Goal: Navigation & Orientation: Find specific page/section

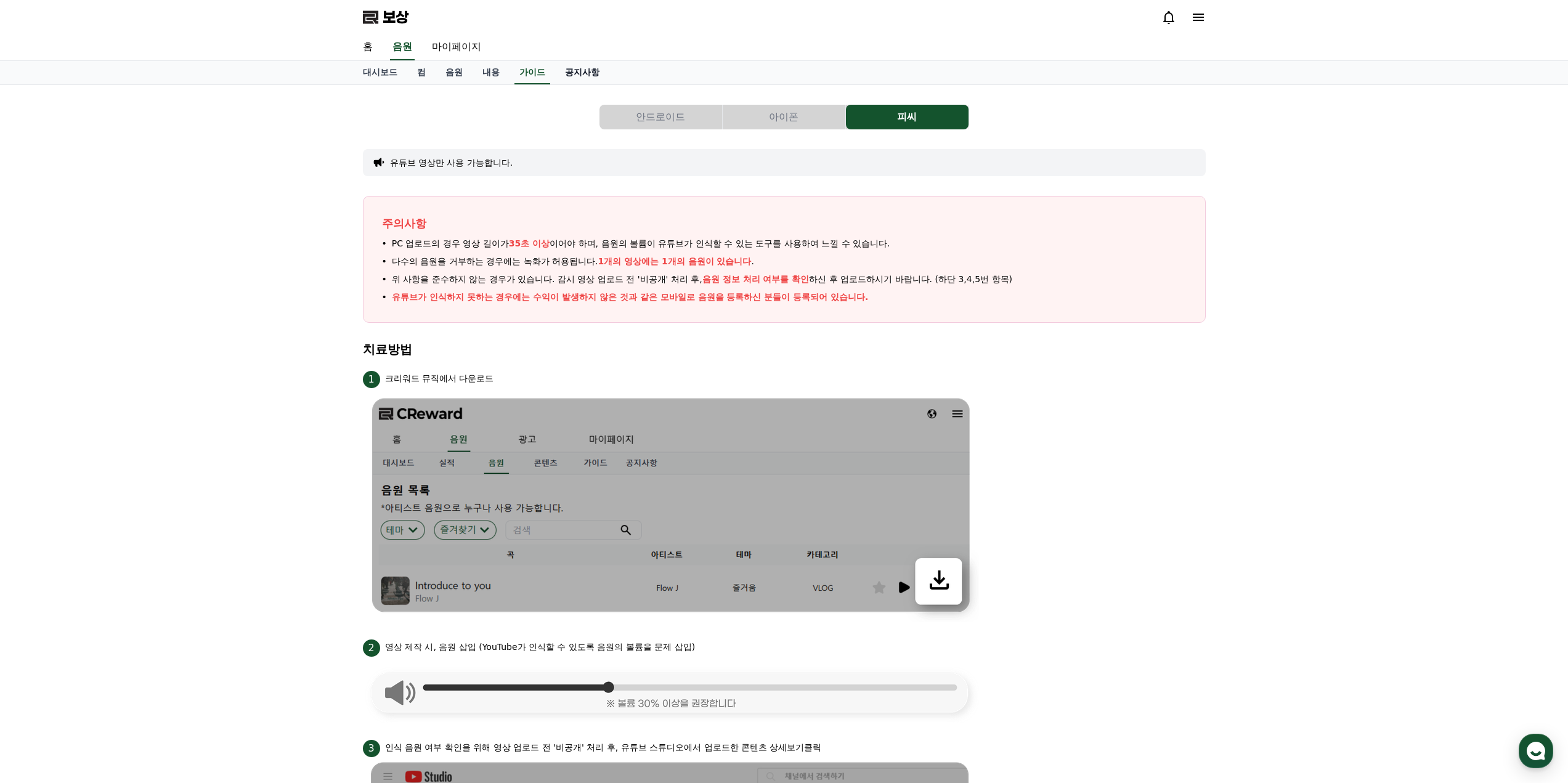
click at [575, 76] on font "공지사항" at bounding box center [582, 72] width 35 height 10
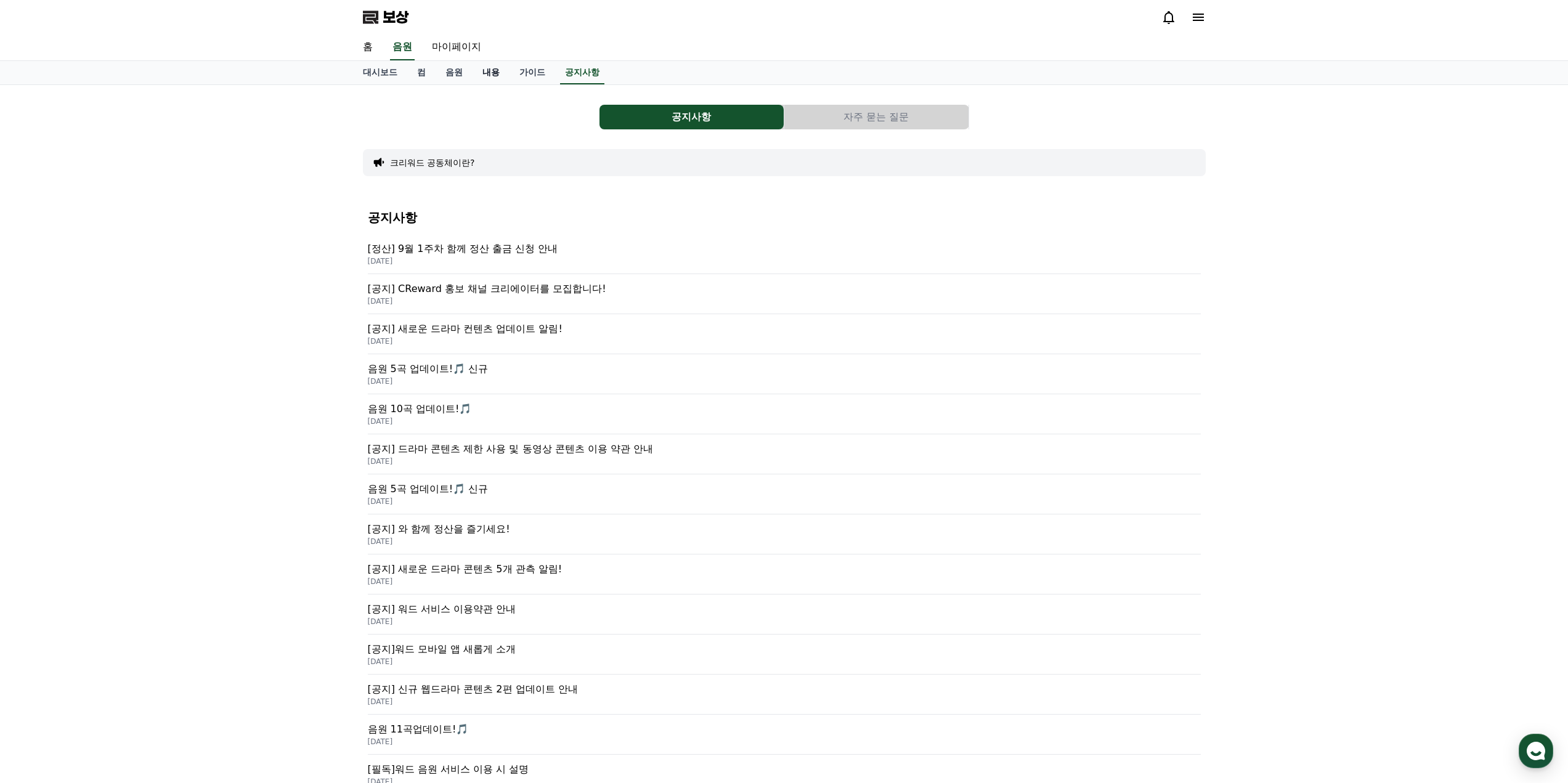
click at [500, 75] on link "내용" at bounding box center [490, 73] width 37 height 23
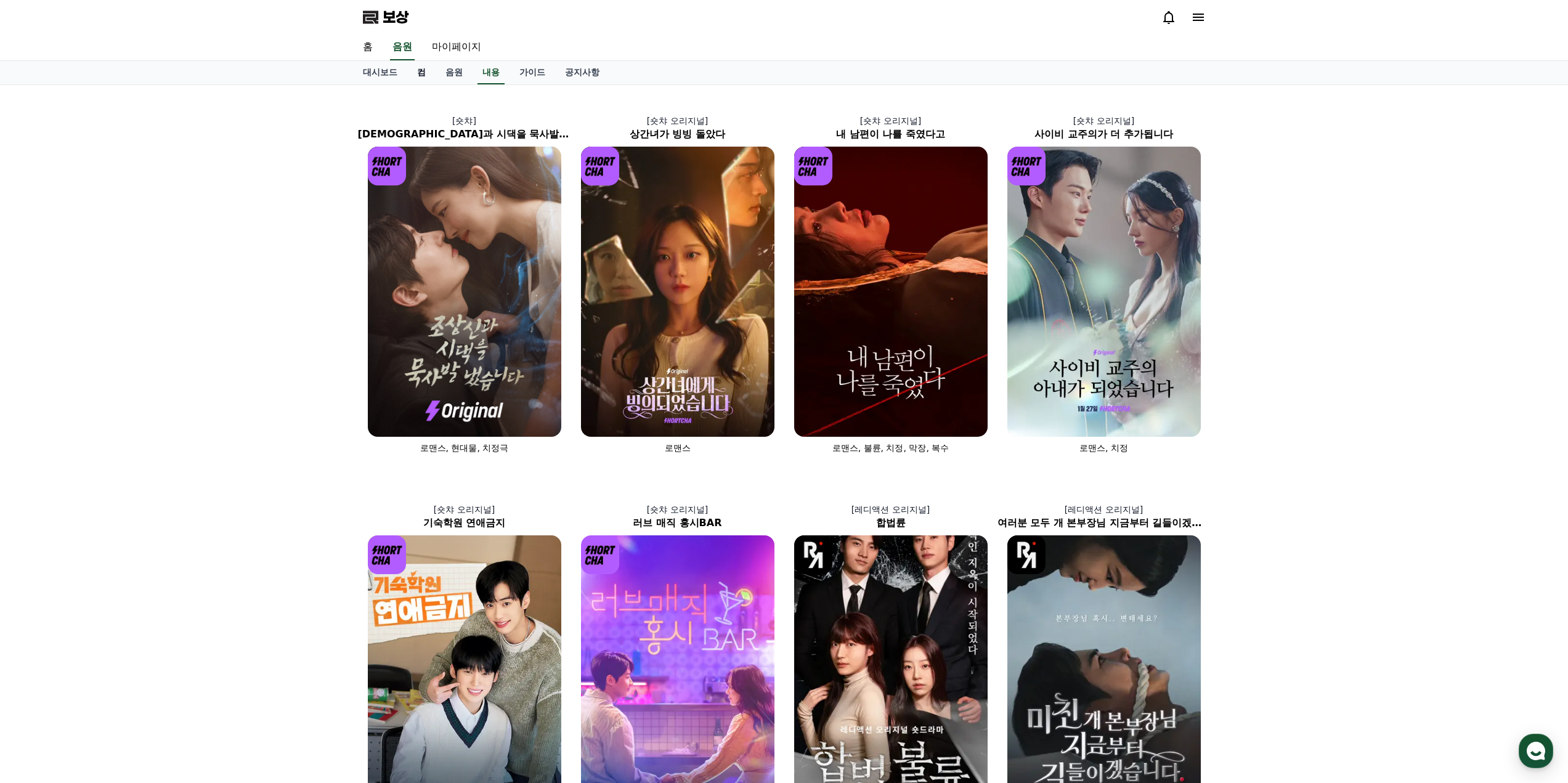
click at [423, 74] on font "컴" at bounding box center [421, 72] width 8 height 10
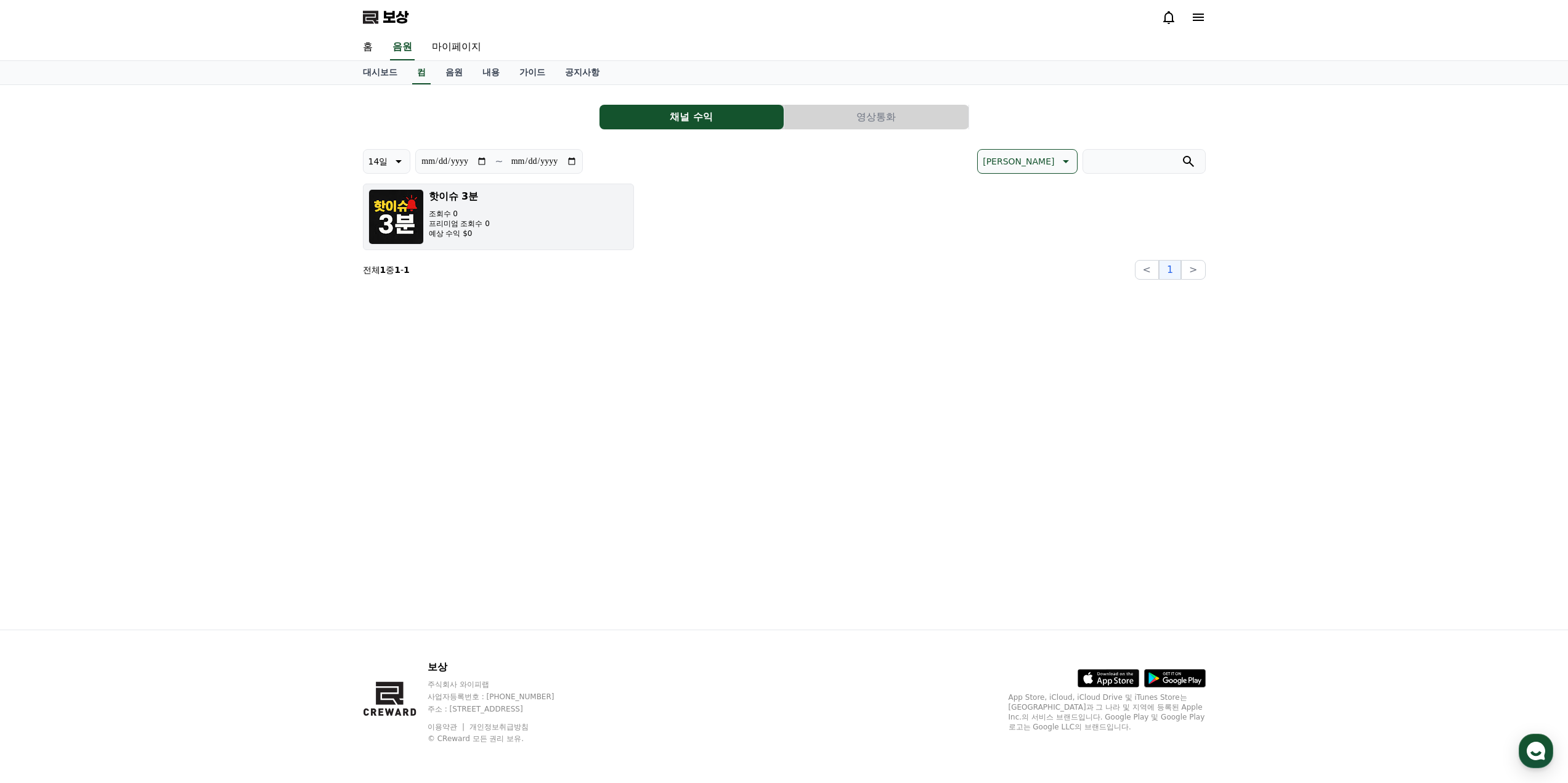
click at [535, 222] on button "핫이슈 3분 조회수 0 프리미엄 조회수 0 예상 수익 $0" at bounding box center [498, 216] width 271 height 66
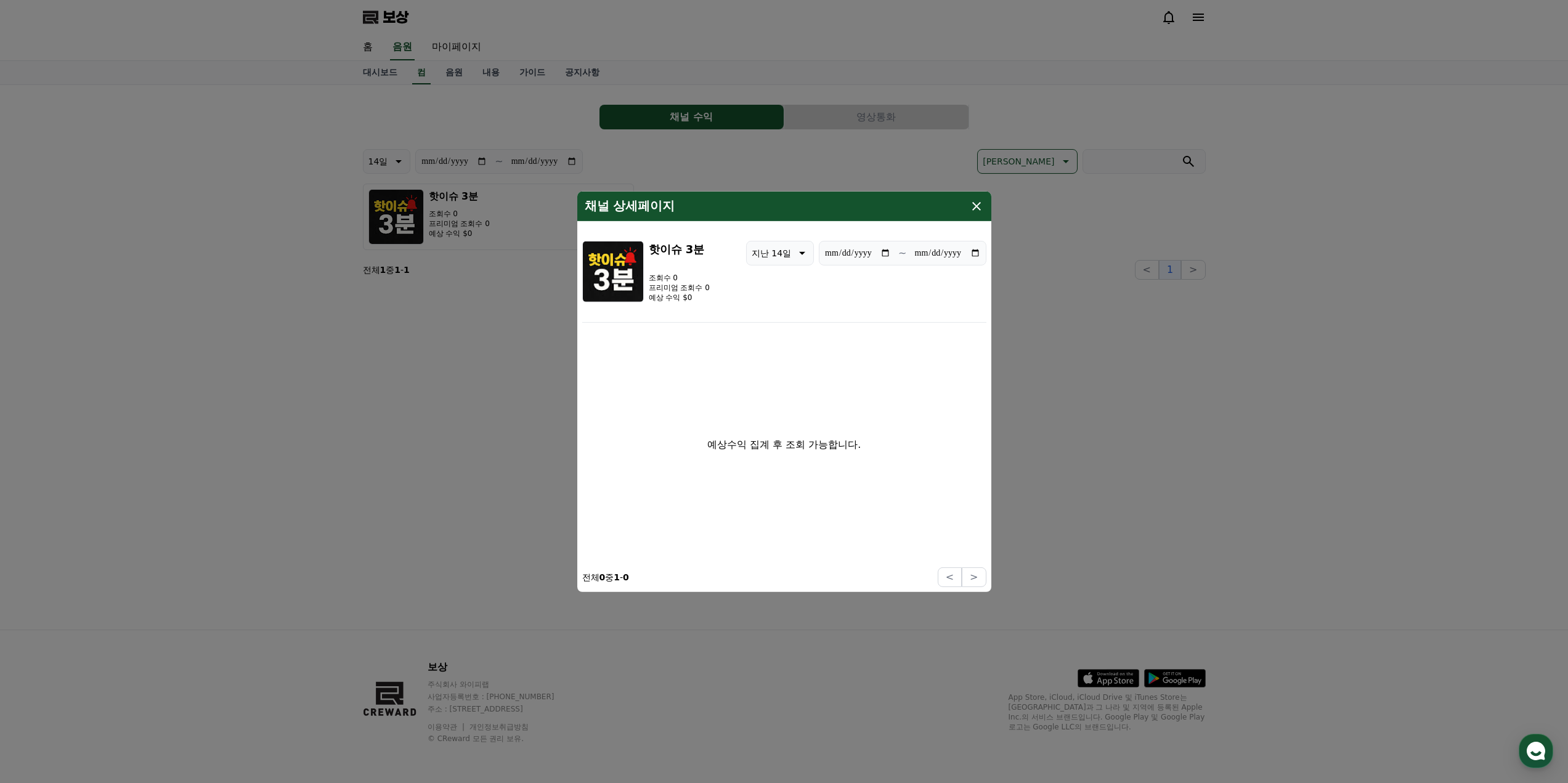
click at [979, 207] on icon "모달" at bounding box center [976, 205] width 15 height 15
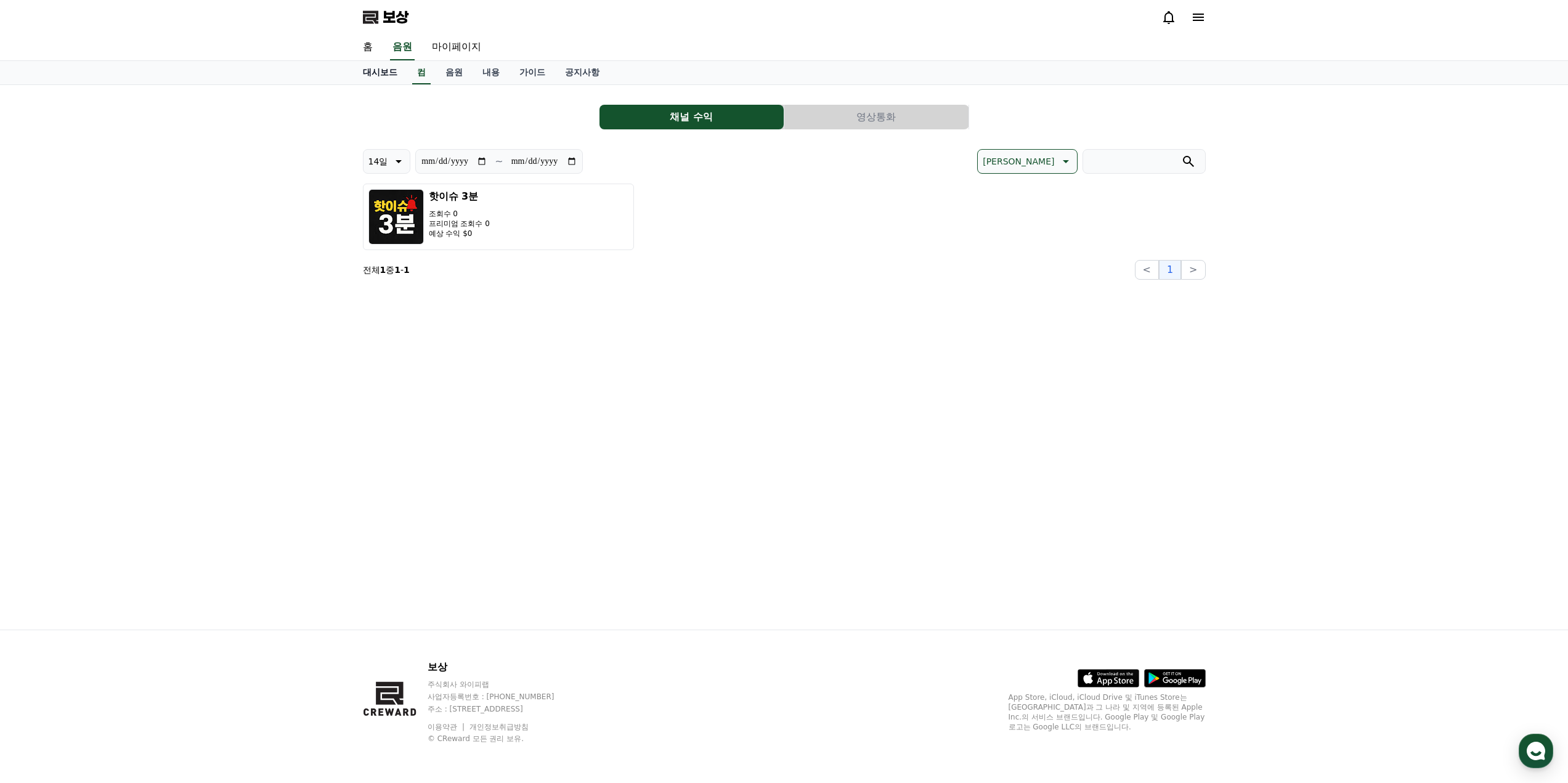
click at [369, 73] on font "대시보드" at bounding box center [380, 72] width 35 height 10
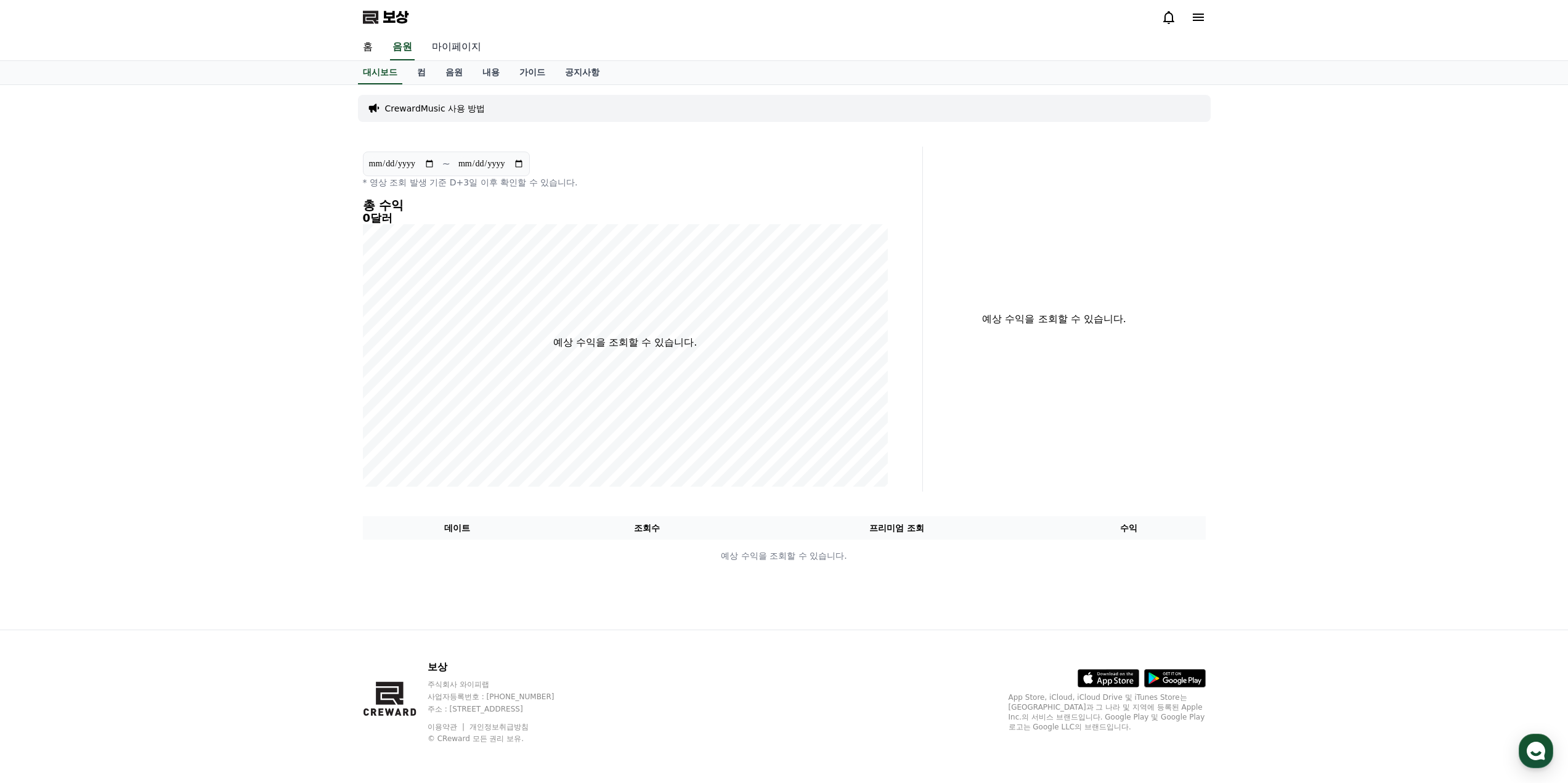
click at [457, 49] on font "마이페이지" at bounding box center [457, 47] width 49 height 12
select select "**********"
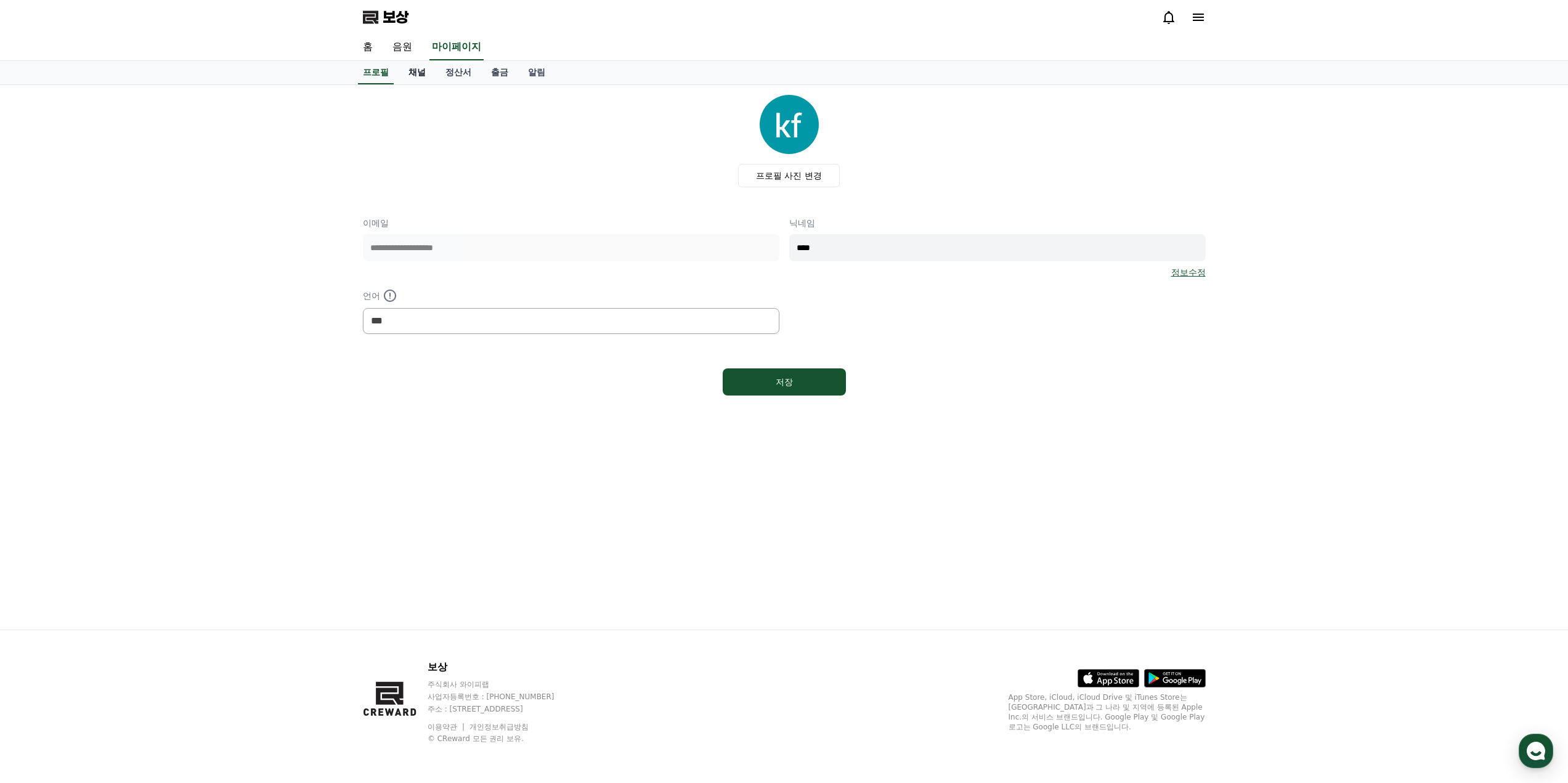
click at [422, 71] on font "채널" at bounding box center [417, 72] width 17 height 10
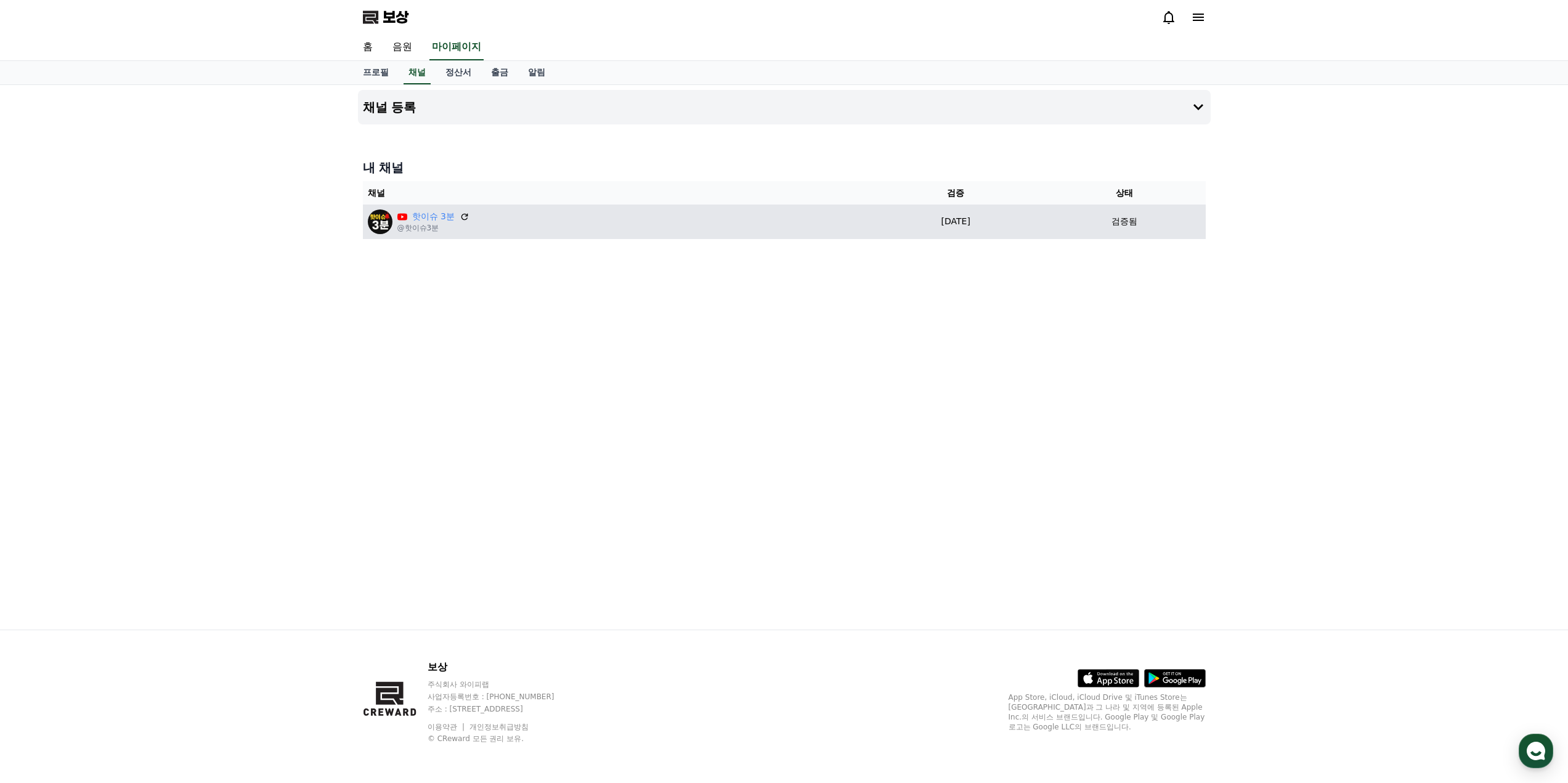
click at [560, 228] on div "핫이슈 3분 @핫이슈3분" at bounding box center [615, 221] width 495 height 25
click at [462, 218] on icon at bounding box center [464, 217] width 11 height 11
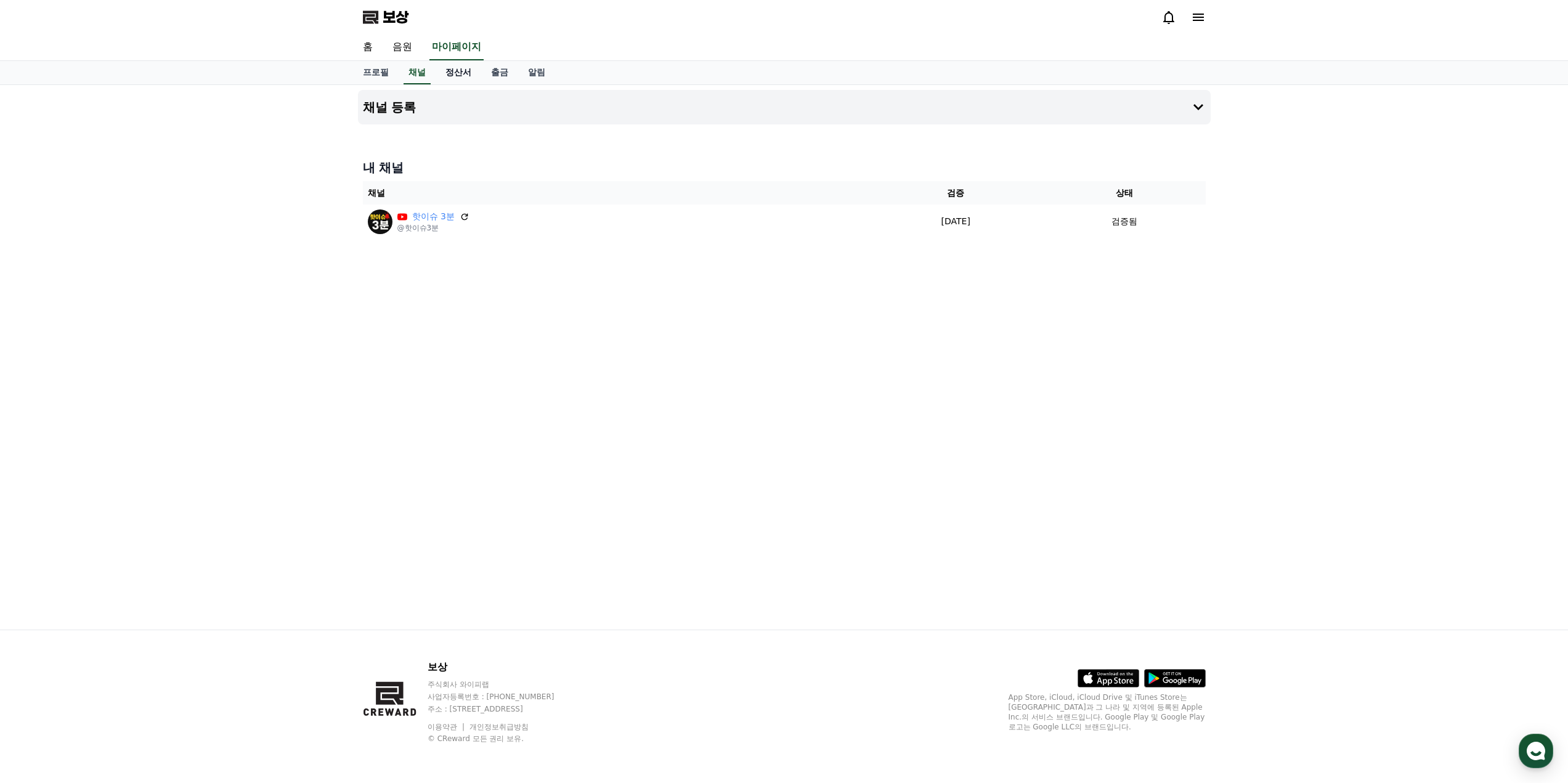
click at [467, 75] on font "정산서" at bounding box center [458, 72] width 26 height 10
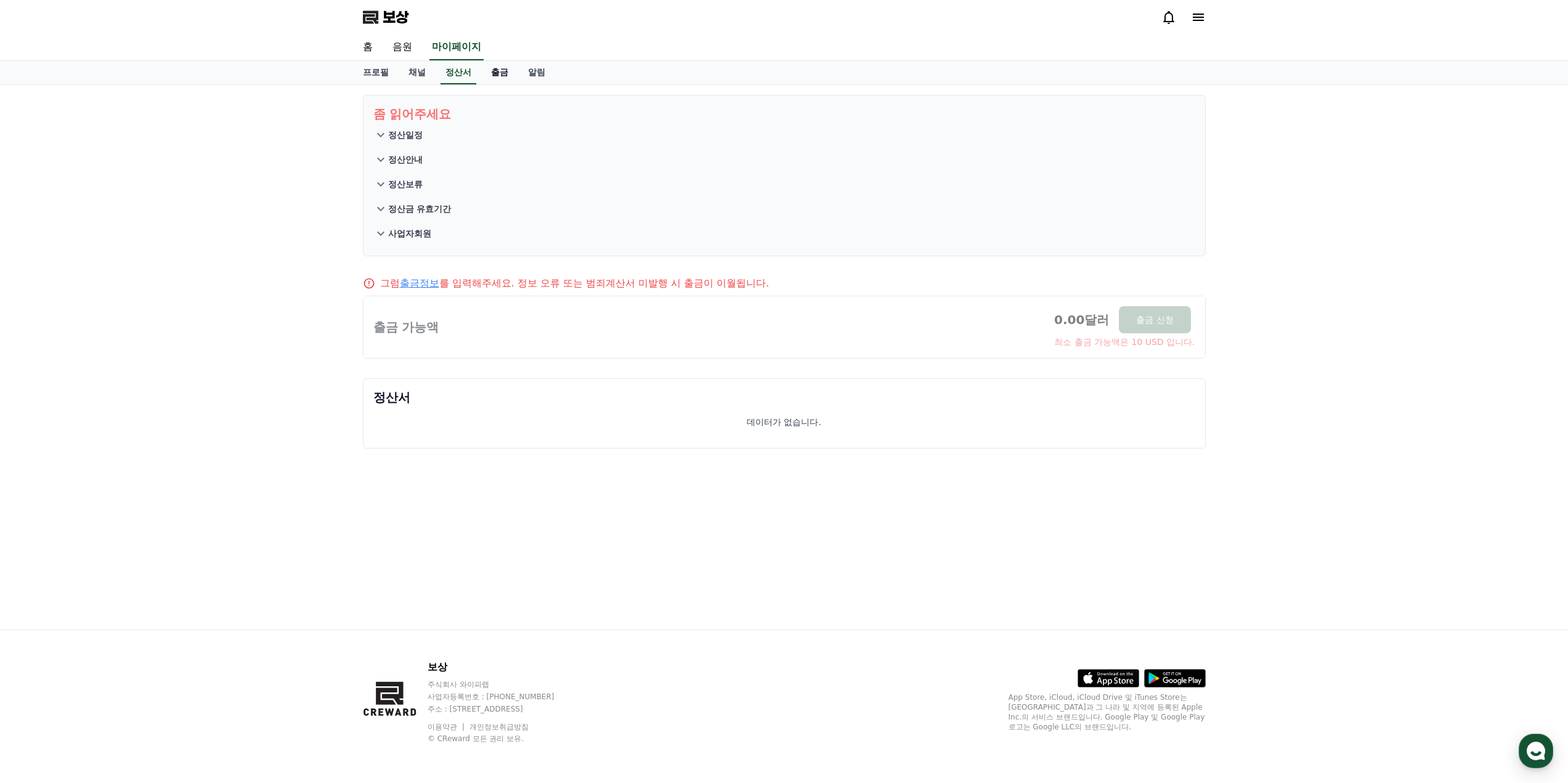
click at [501, 73] on font "출금" at bounding box center [500, 72] width 17 height 10
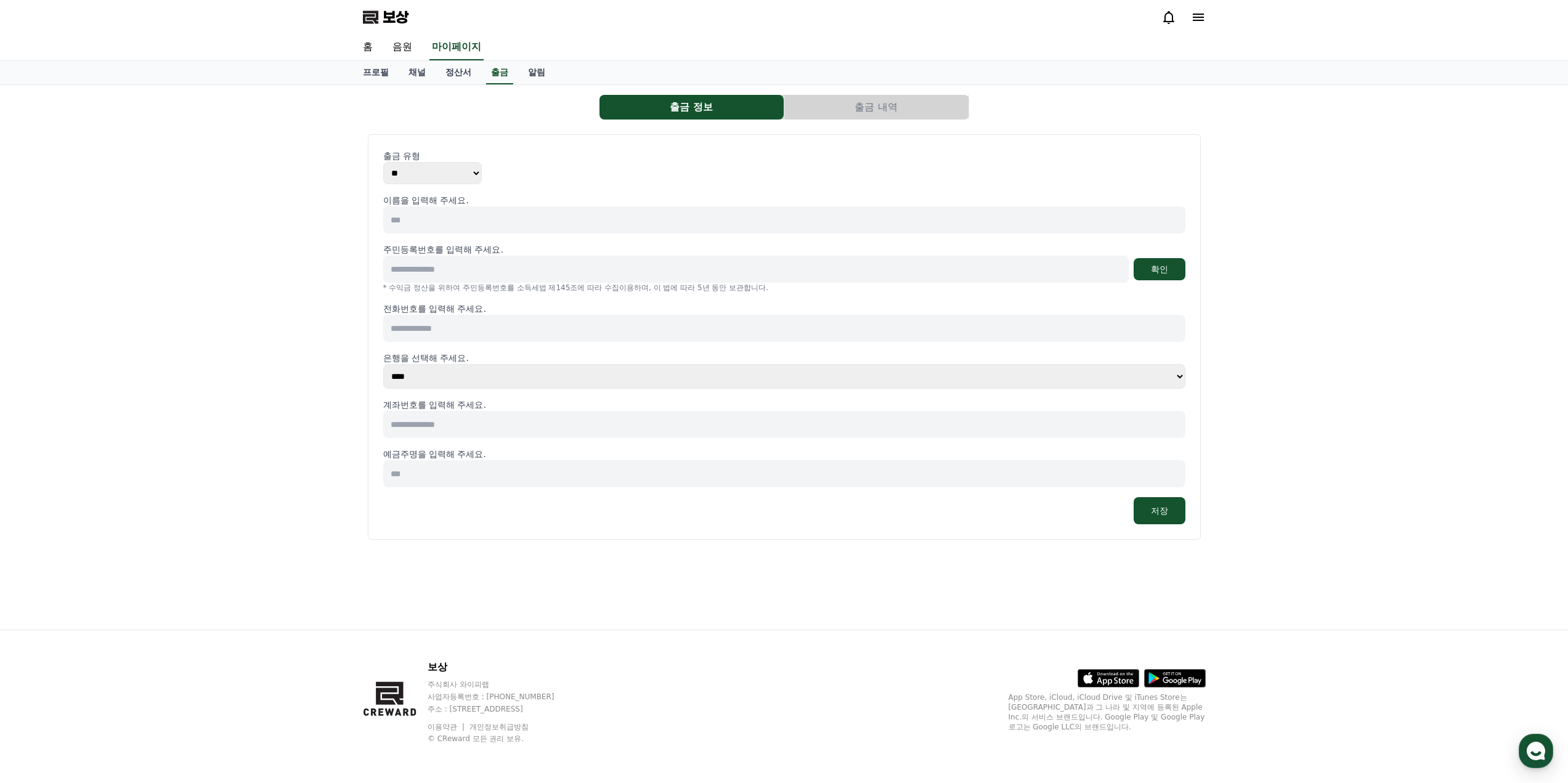
select select
click at [537, 75] on font "알림" at bounding box center [536, 72] width 17 height 10
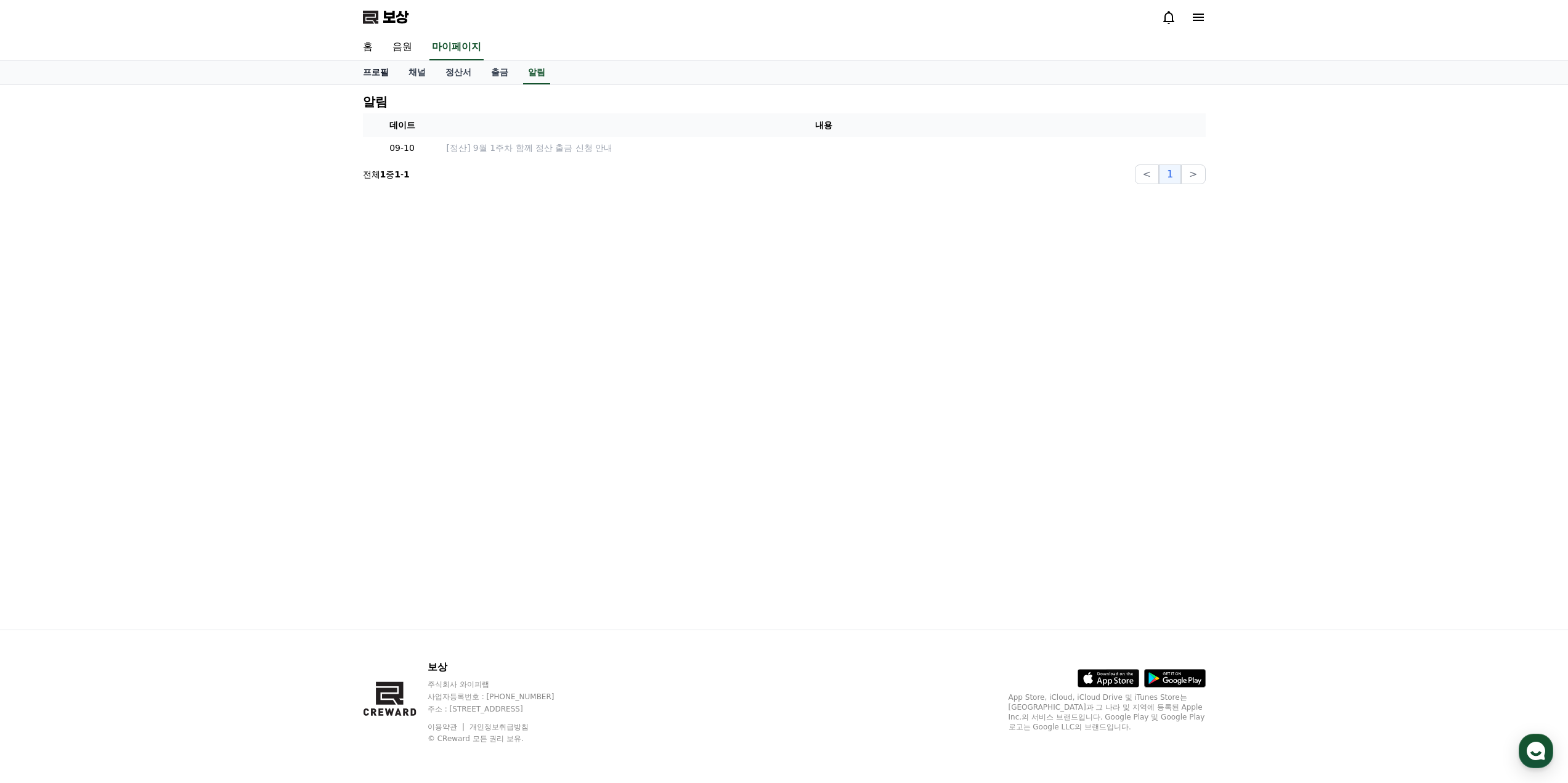
click at [379, 73] on font "프로필" at bounding box center [376, 72] width 26 height 10
select select "**********"
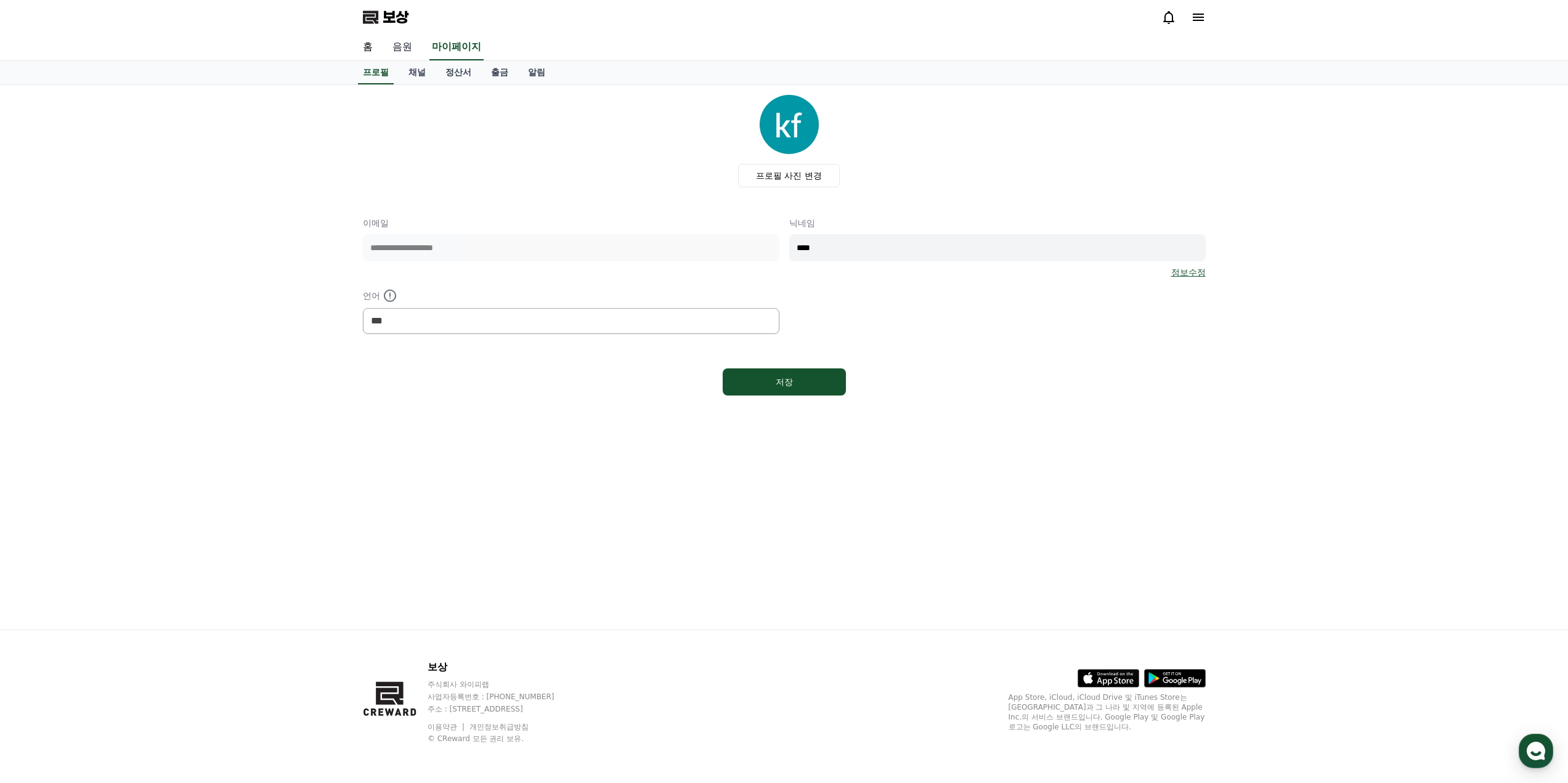
click at [412, 49] on font "음원" at bounding box center [402, 47] width 20 height 12
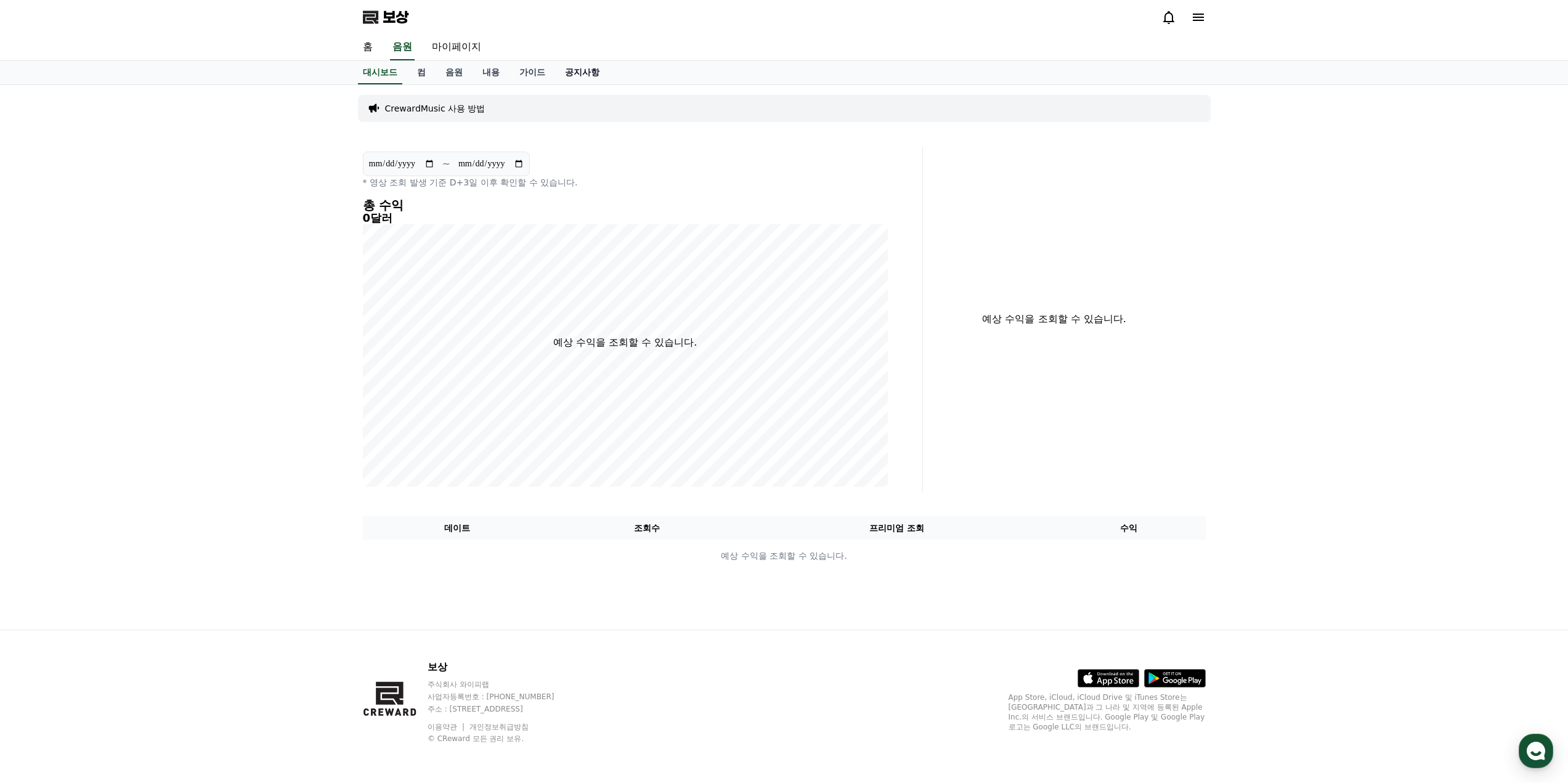
click at [584, 77] on font "공지사항" at bounding box center [582, 72] width 35 height 10
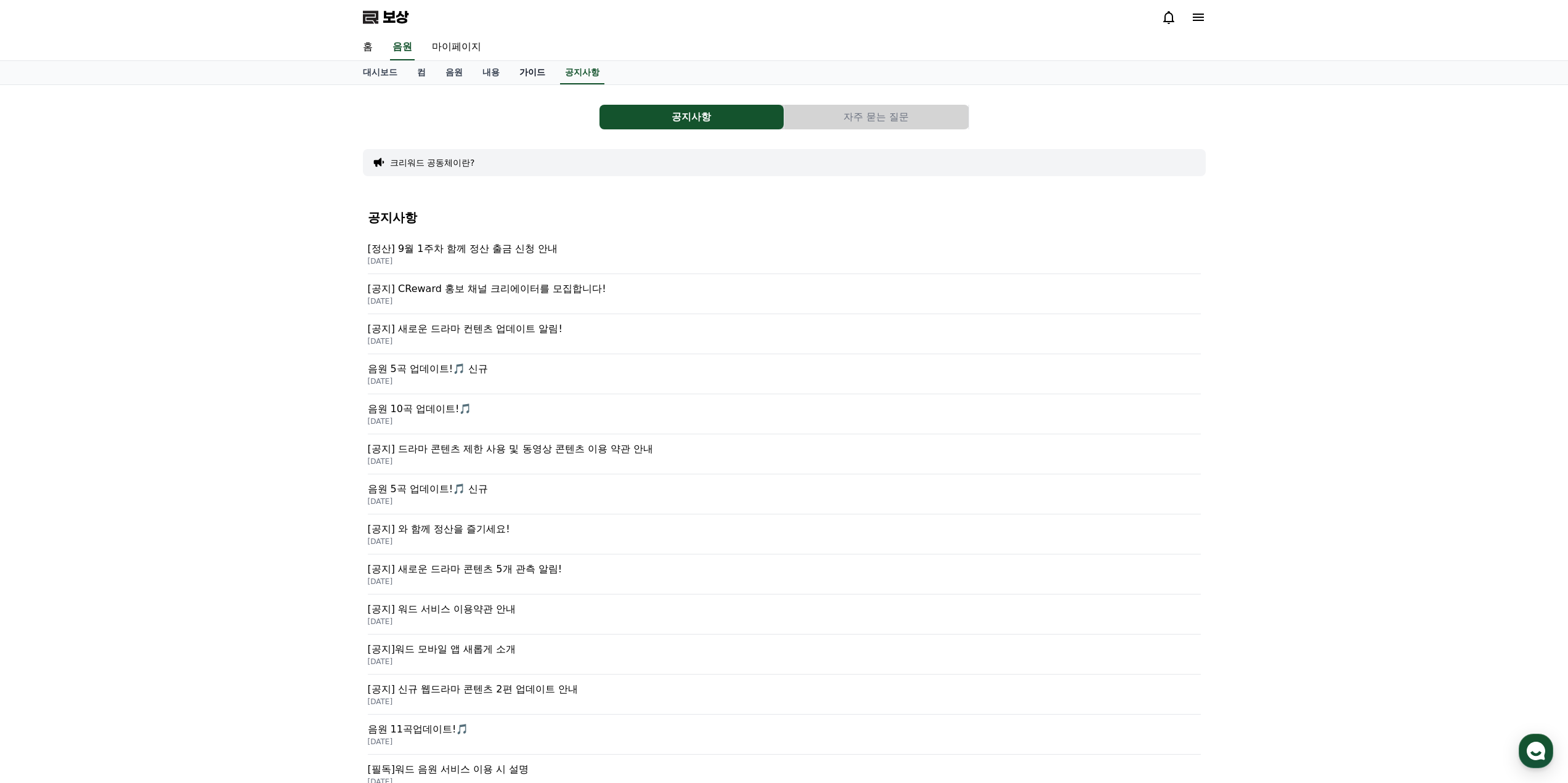
click at [534, 77] on font "가이드" at bounding box center [532, 72] width 26 height 10
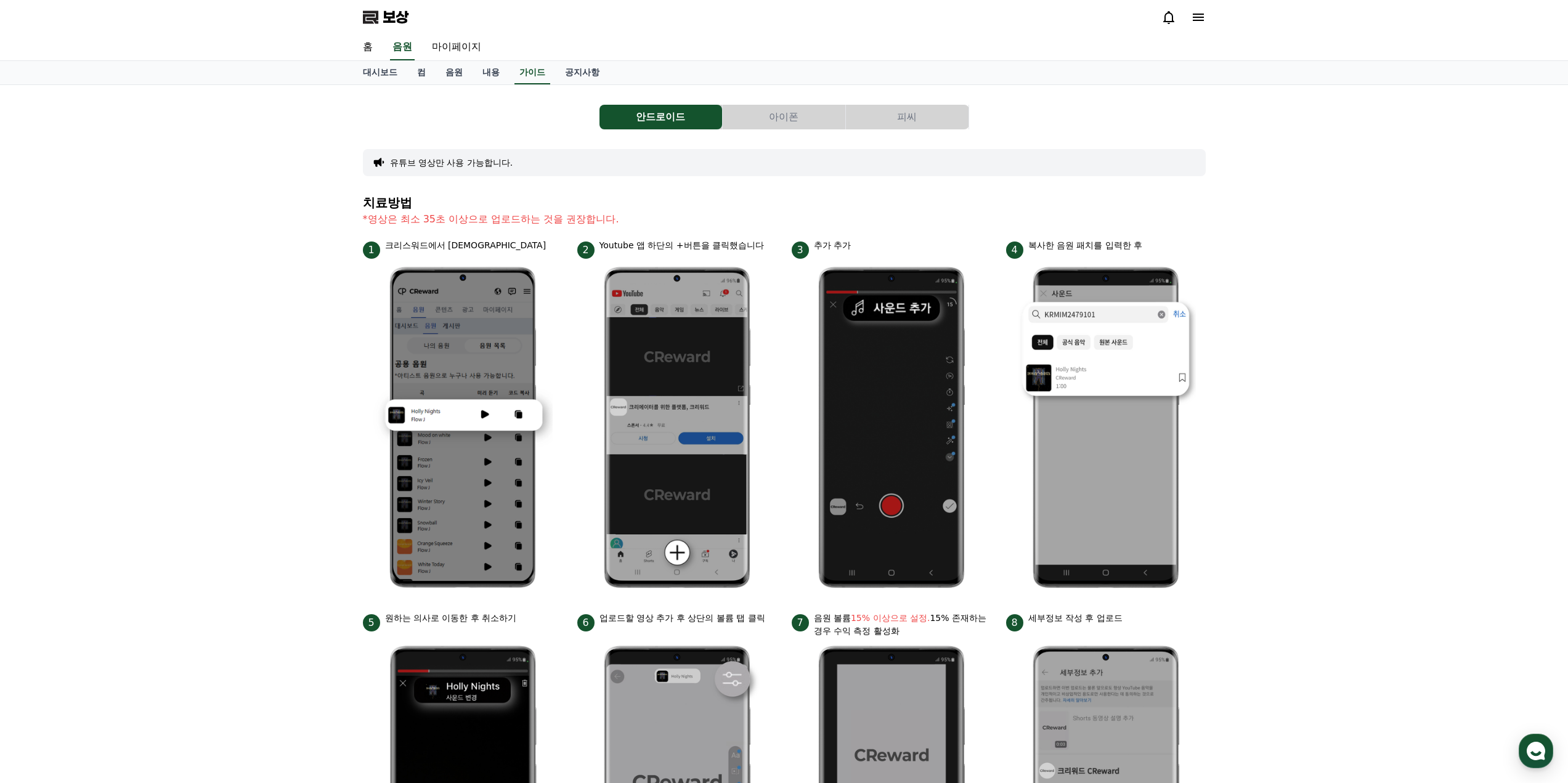
click at [881, 125] on button "피씨" at bounding box center [907, 117] width 123 height 25
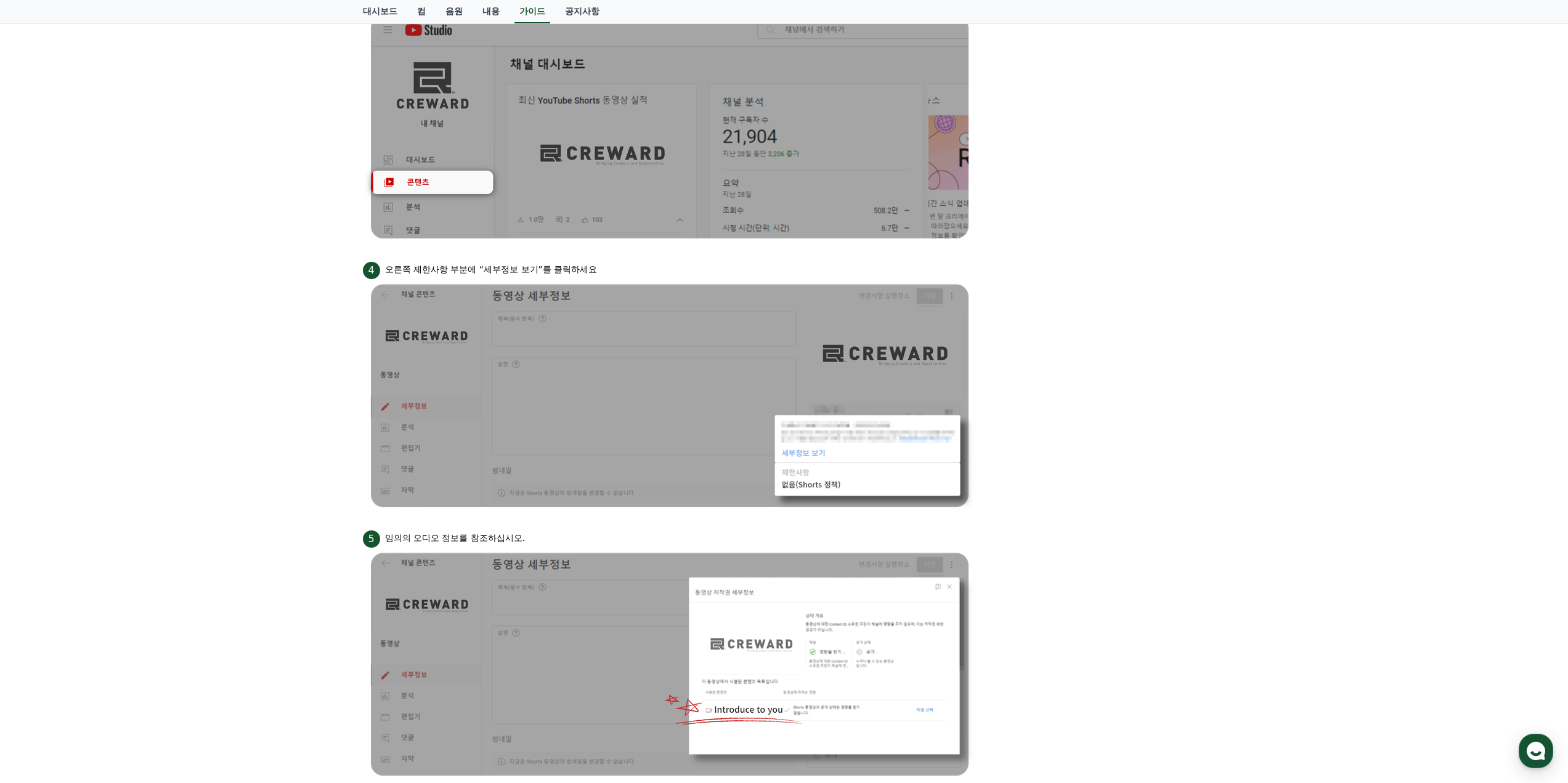
scroll to position [908, 0]
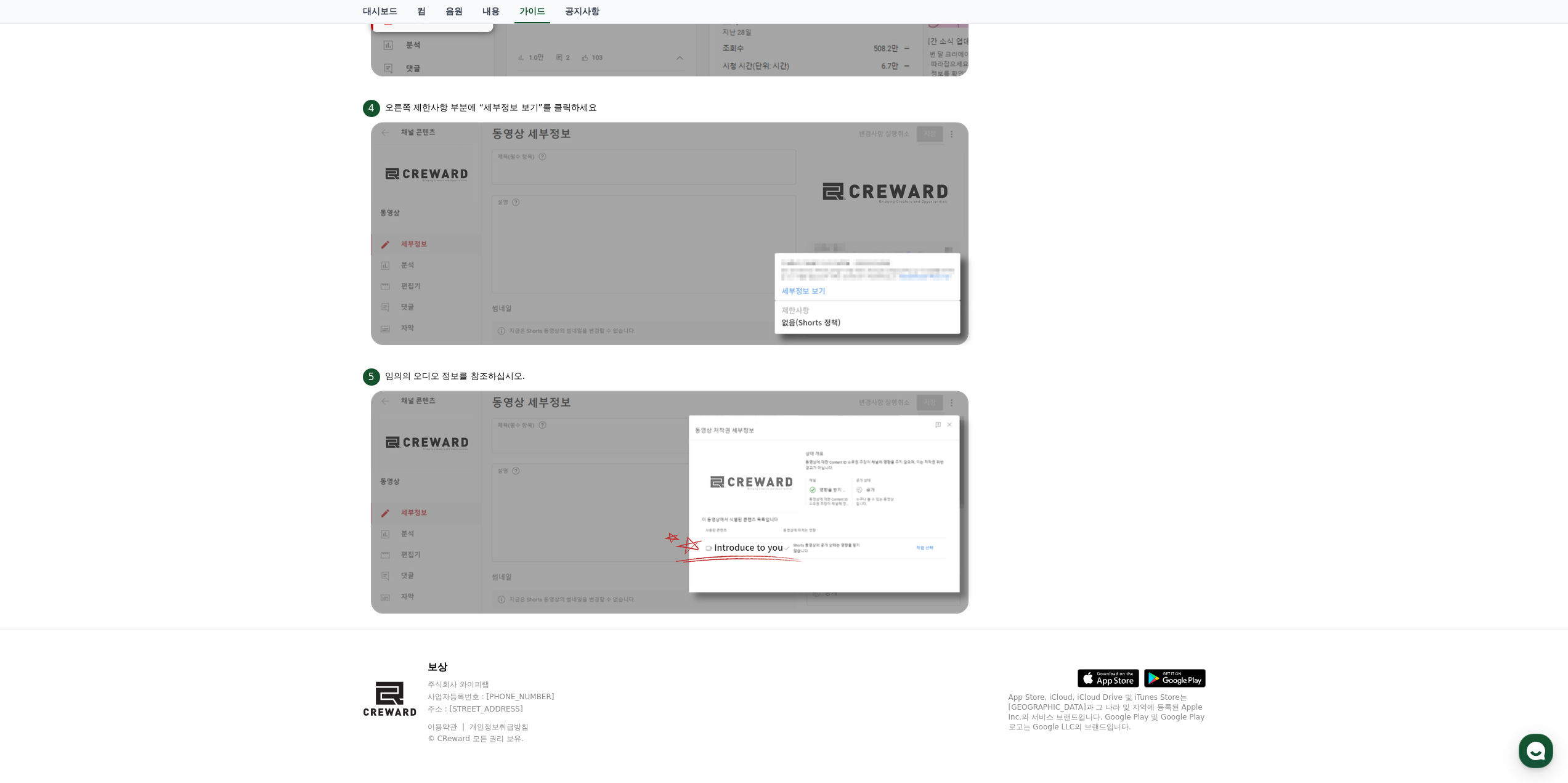
click at [1181, 285] on li "4 오른쪽 제한사항 부분에 “세부정보 보기”를 클릭하세요" at bounding box center [784, 224] width 843 height 254
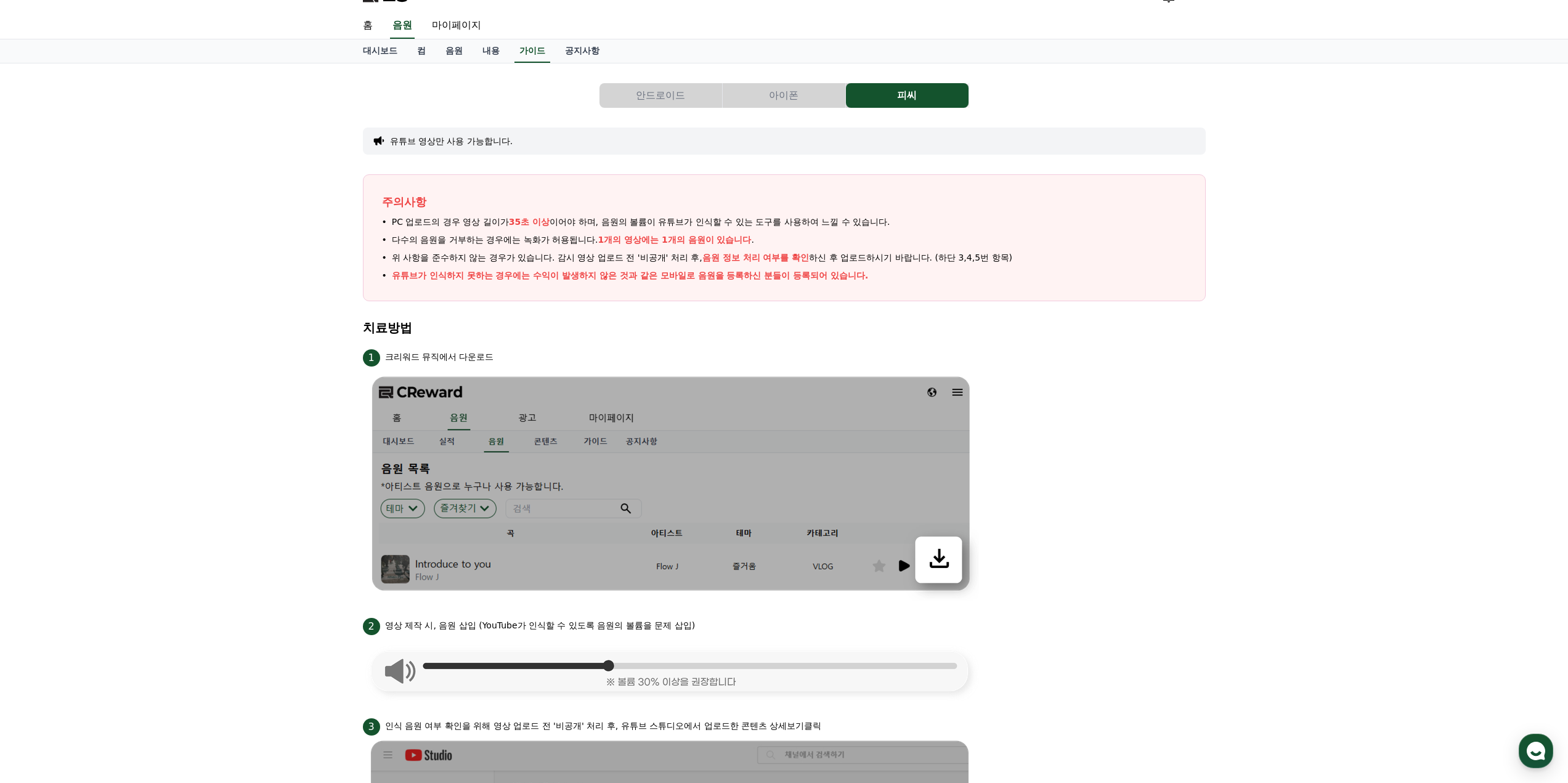
scroll to position [0, 0]
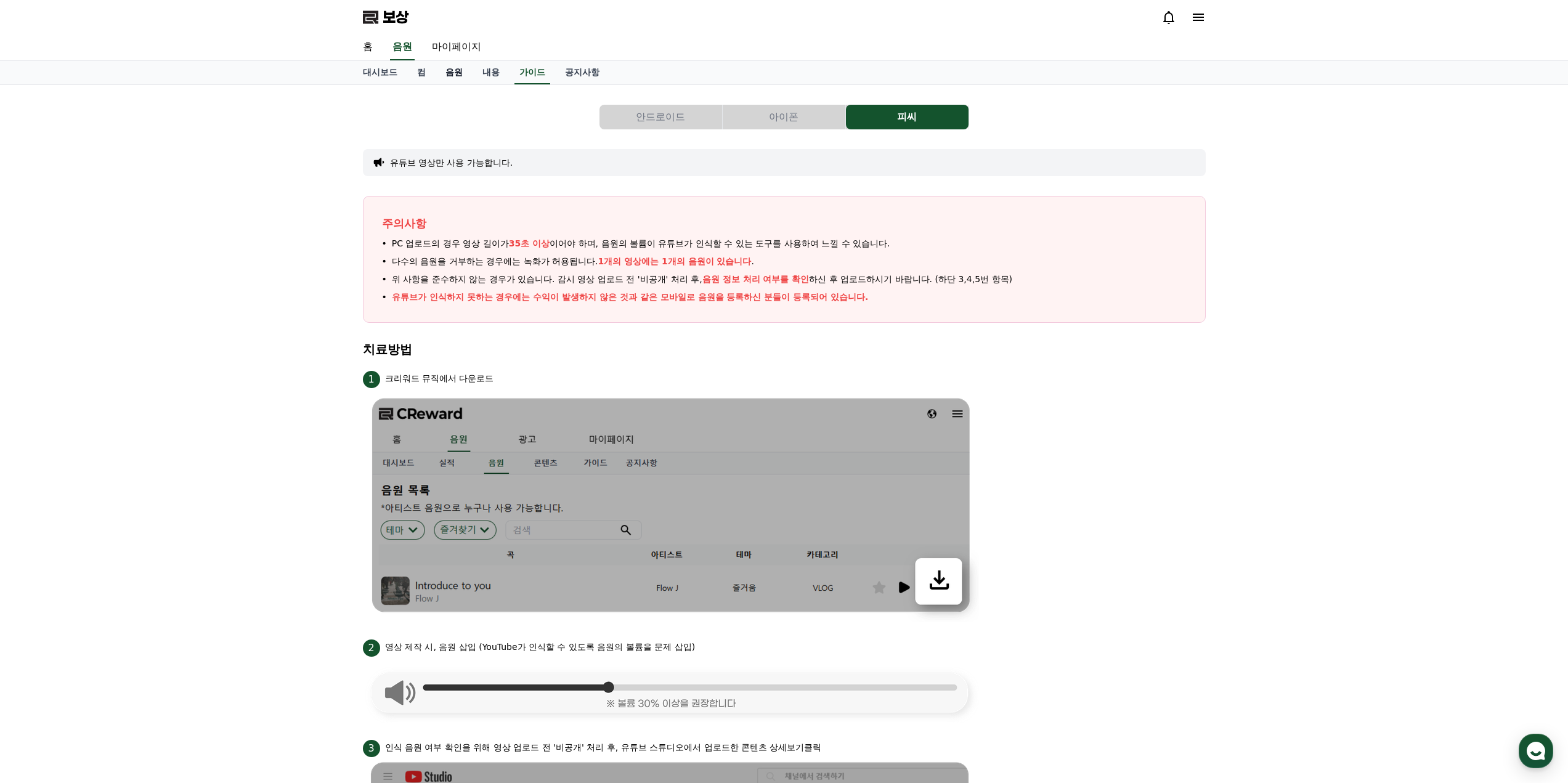
click at [448, 74] on font "음원" at bounding box center [454, 72] width 17 height 10
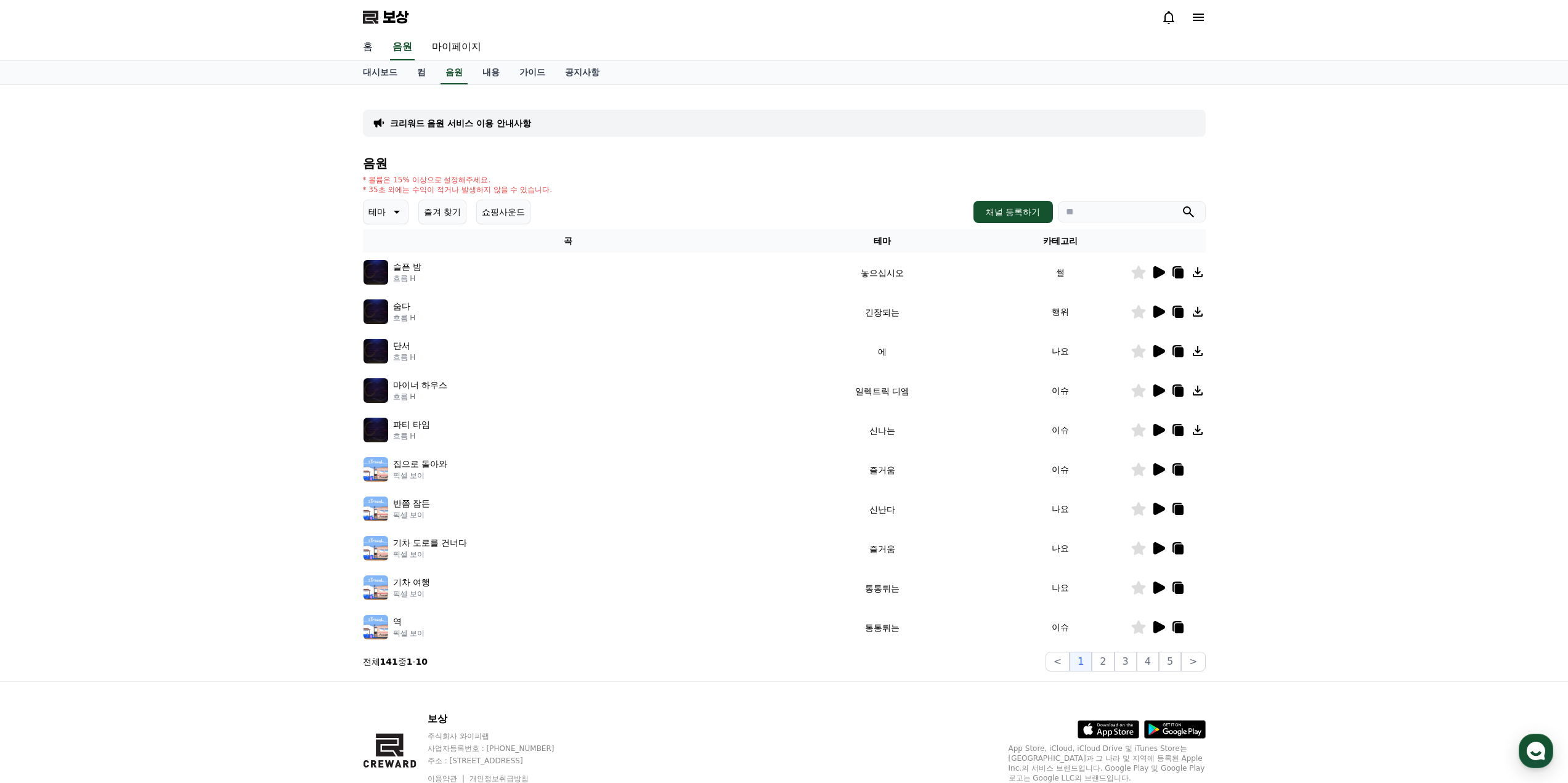
click at [366, 43] on font "홈" at bounding box center [368, 47] width 10 height 12
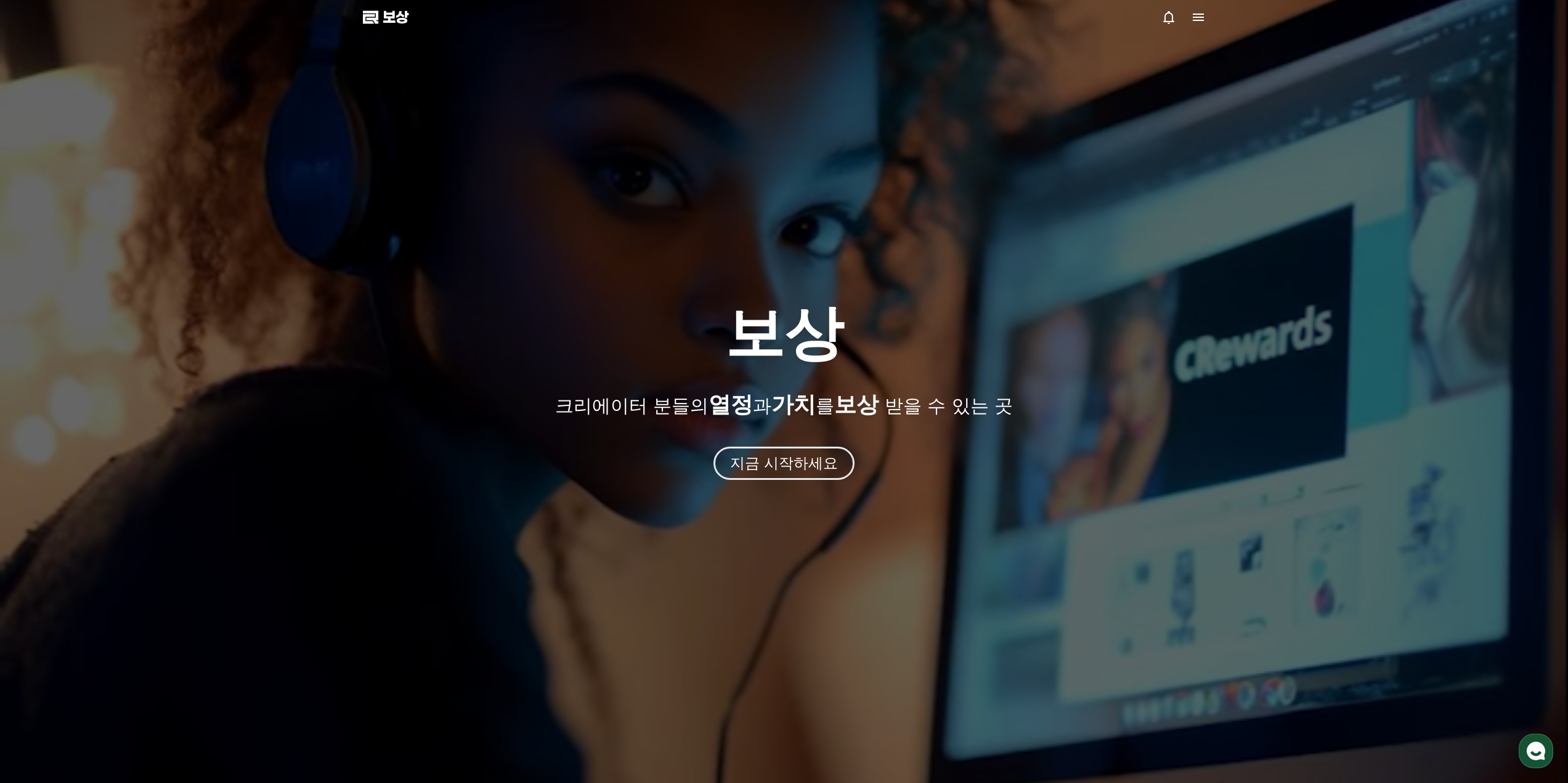
click at [1166, 15] on icon at bounding box center [1168, 17] width 15 height 15
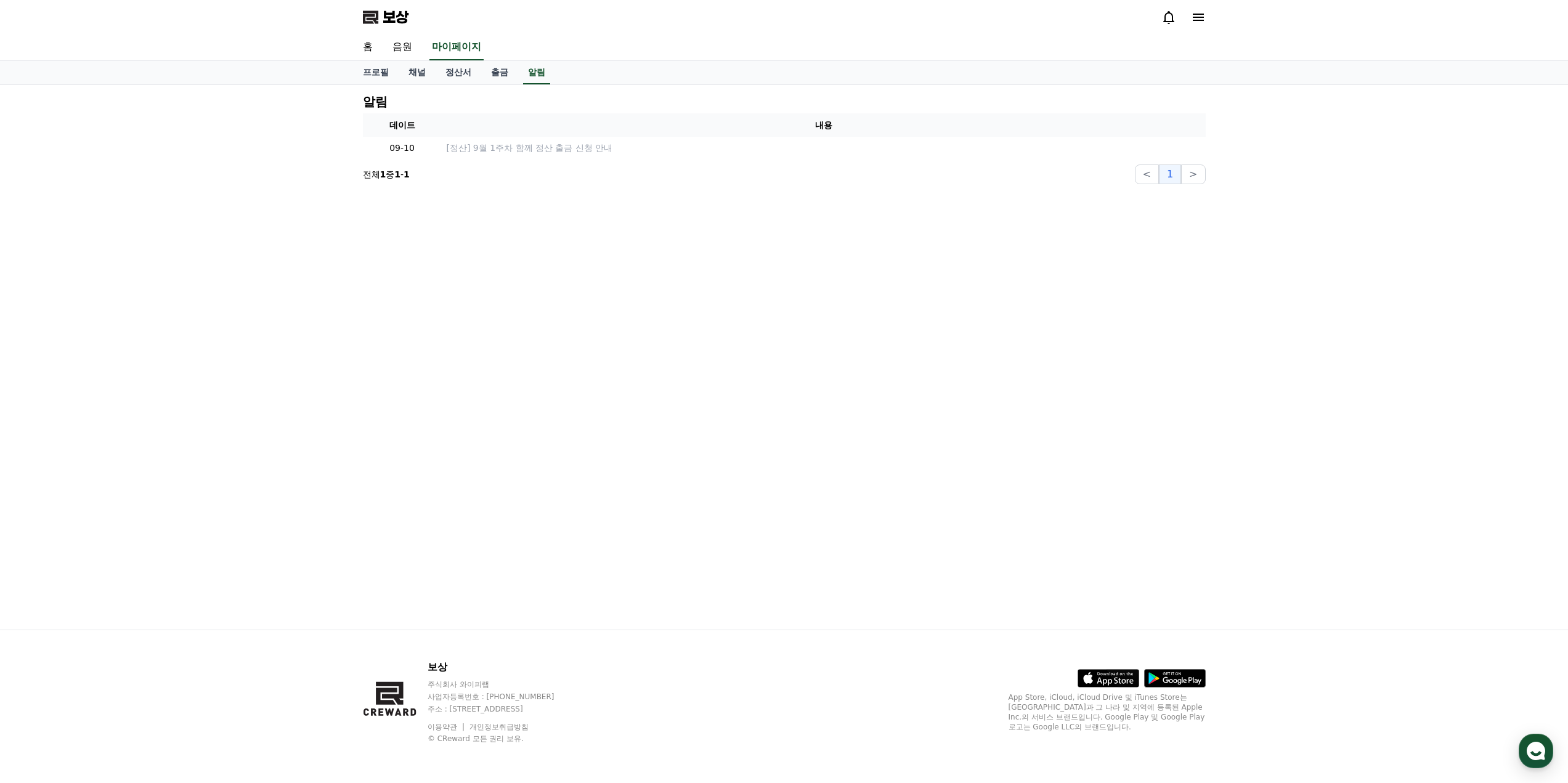
click at [1194, 17] on icon at bounding box center [1198, 17] width 11 height 7
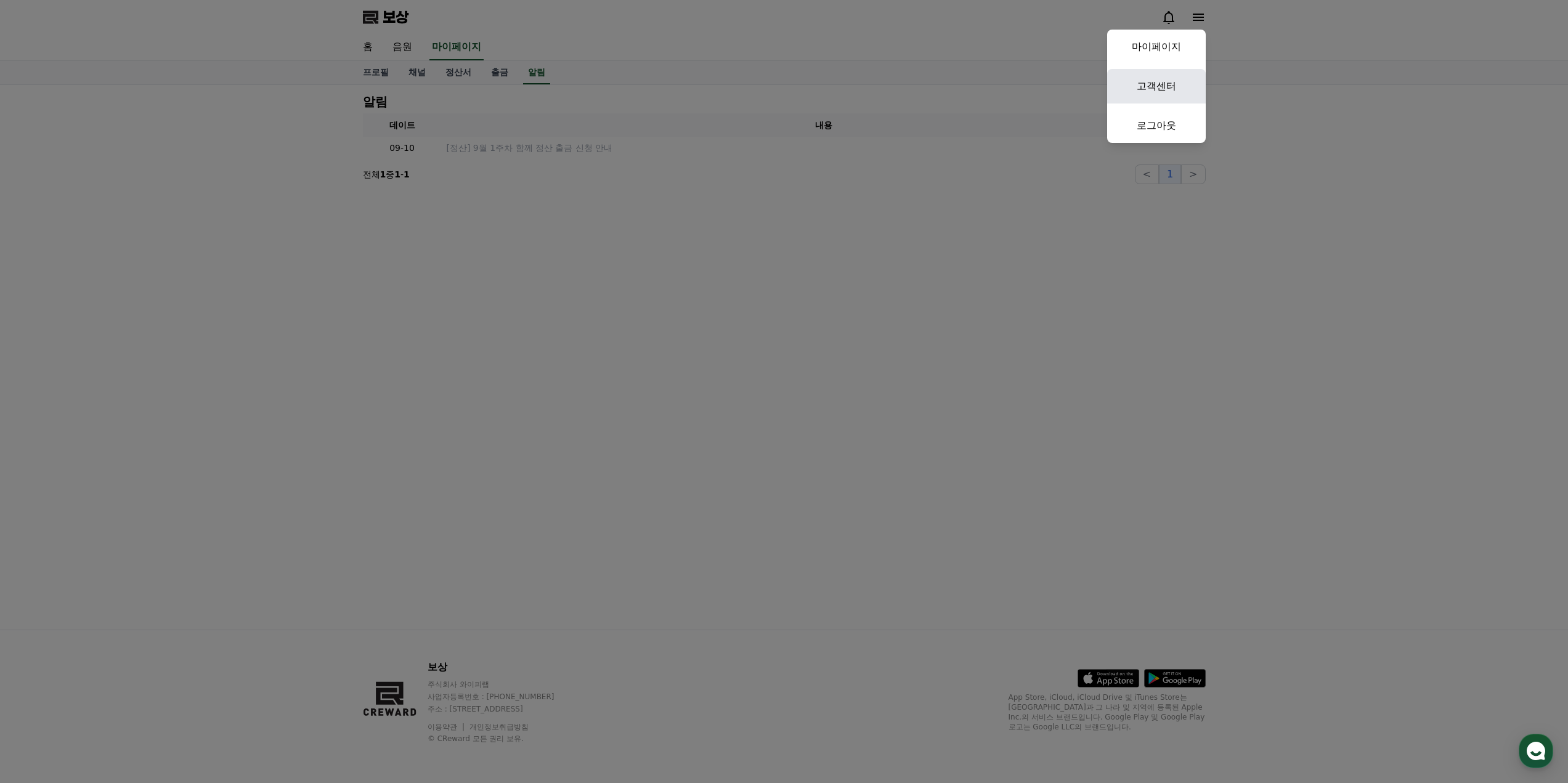
click at [1173, 92] on font "고객센터" at bounding box center [1156, 86] width 39 height 12
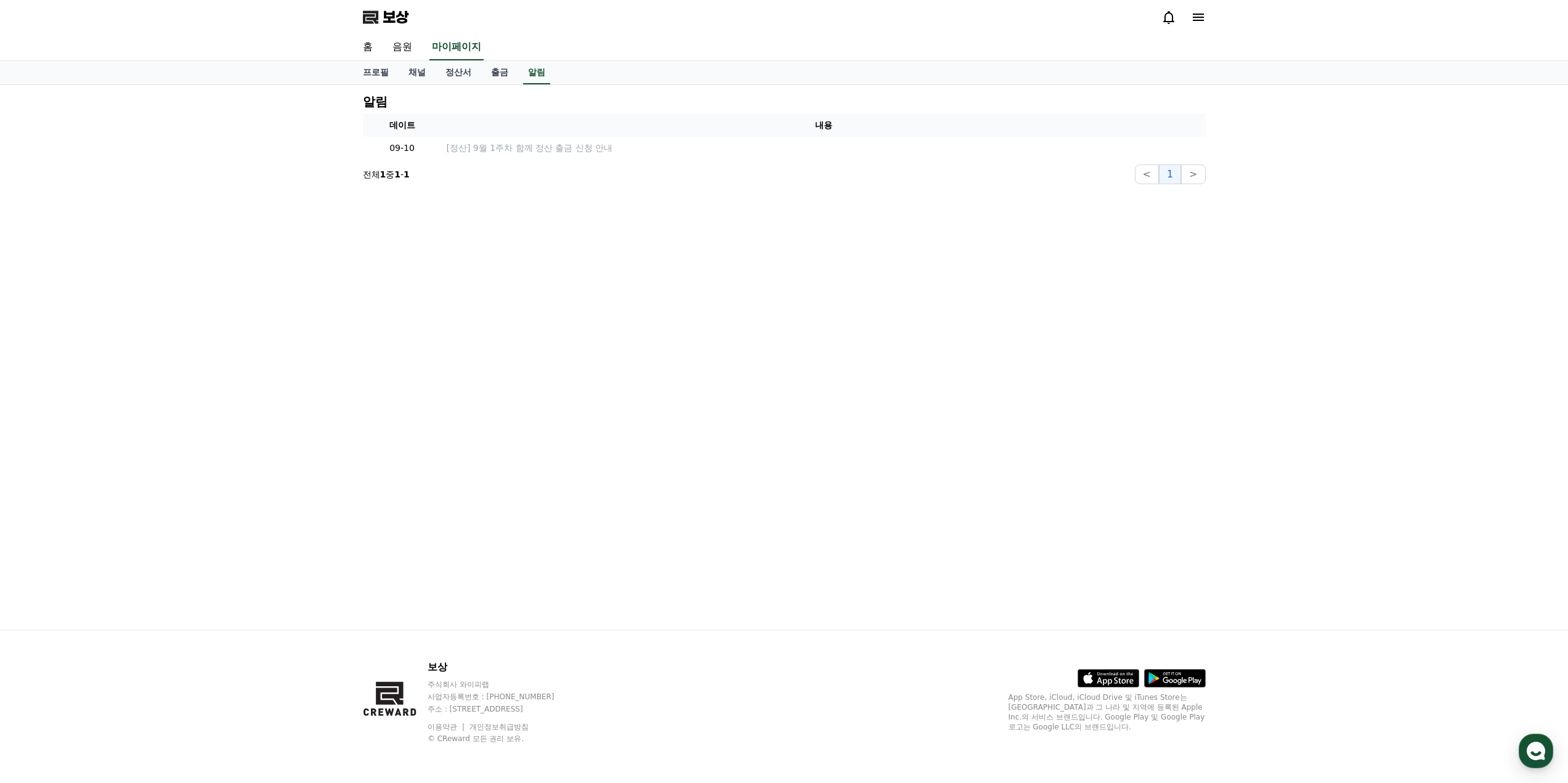
click at [1197, 22] on icon at bounding box center [1198, 17] width 15 height 15
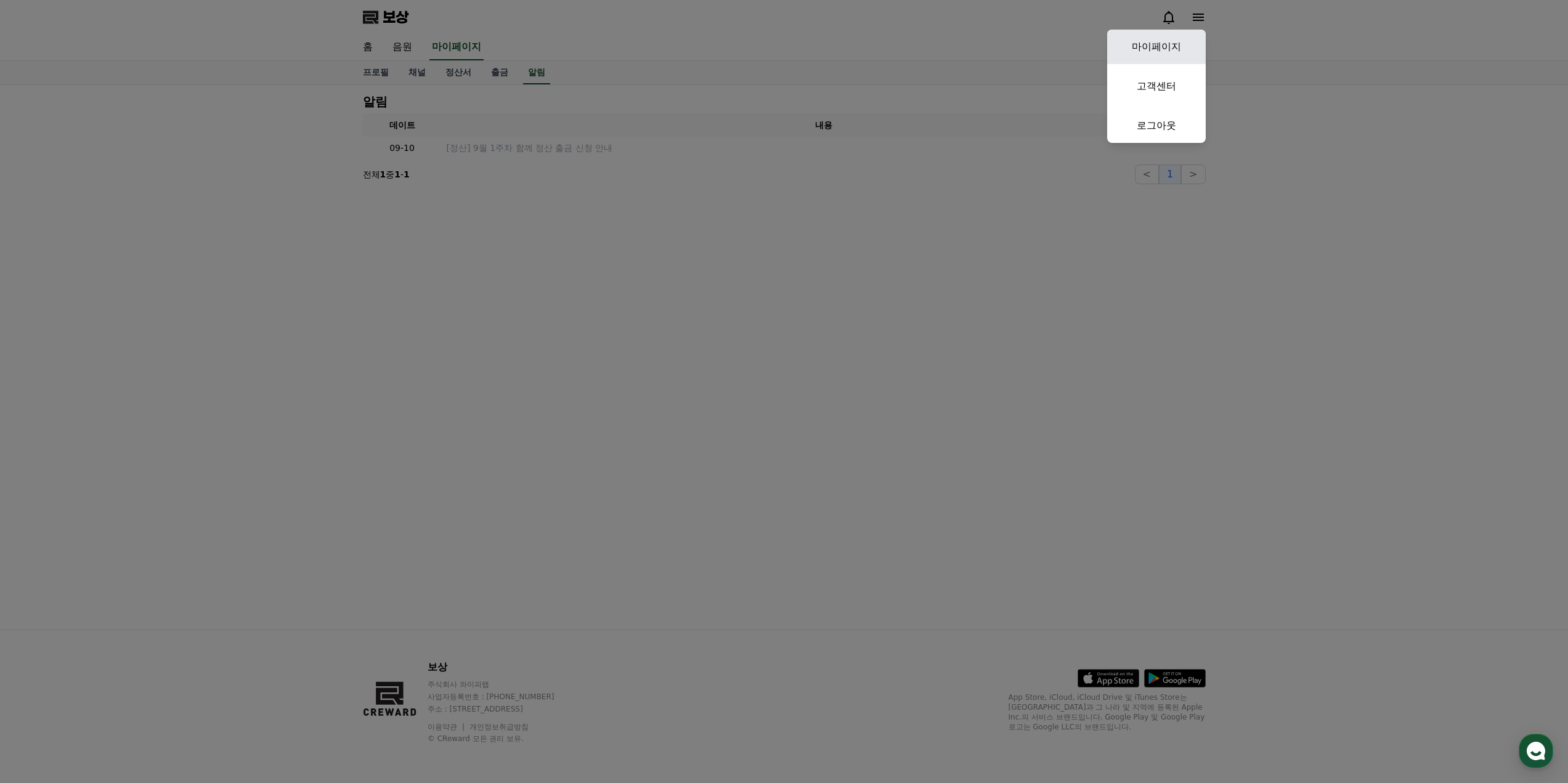
click at [1174, 49] on font "마이페이지" at bounding box center [1156, 47] width 49 height 12
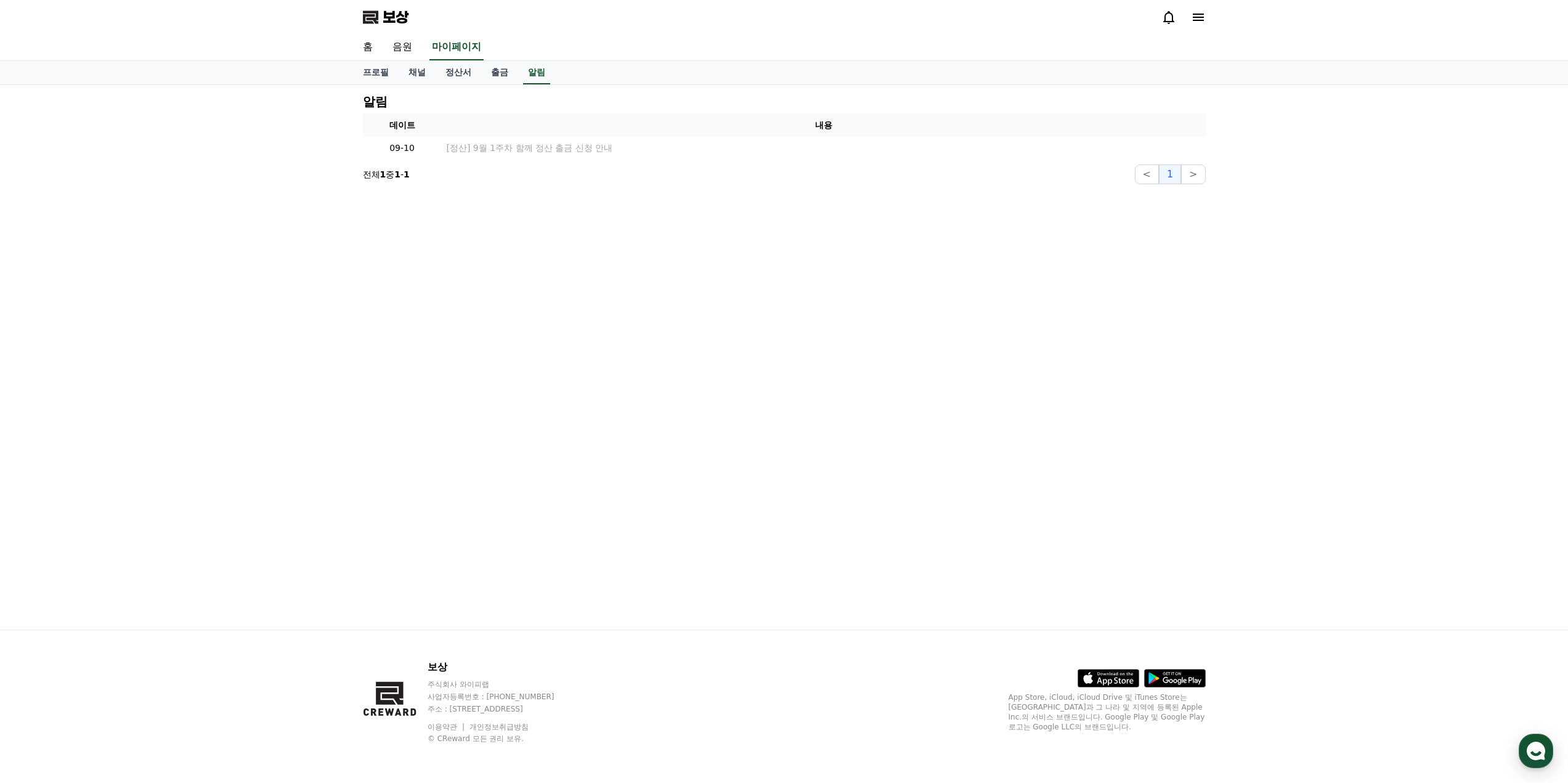
select select "**********"
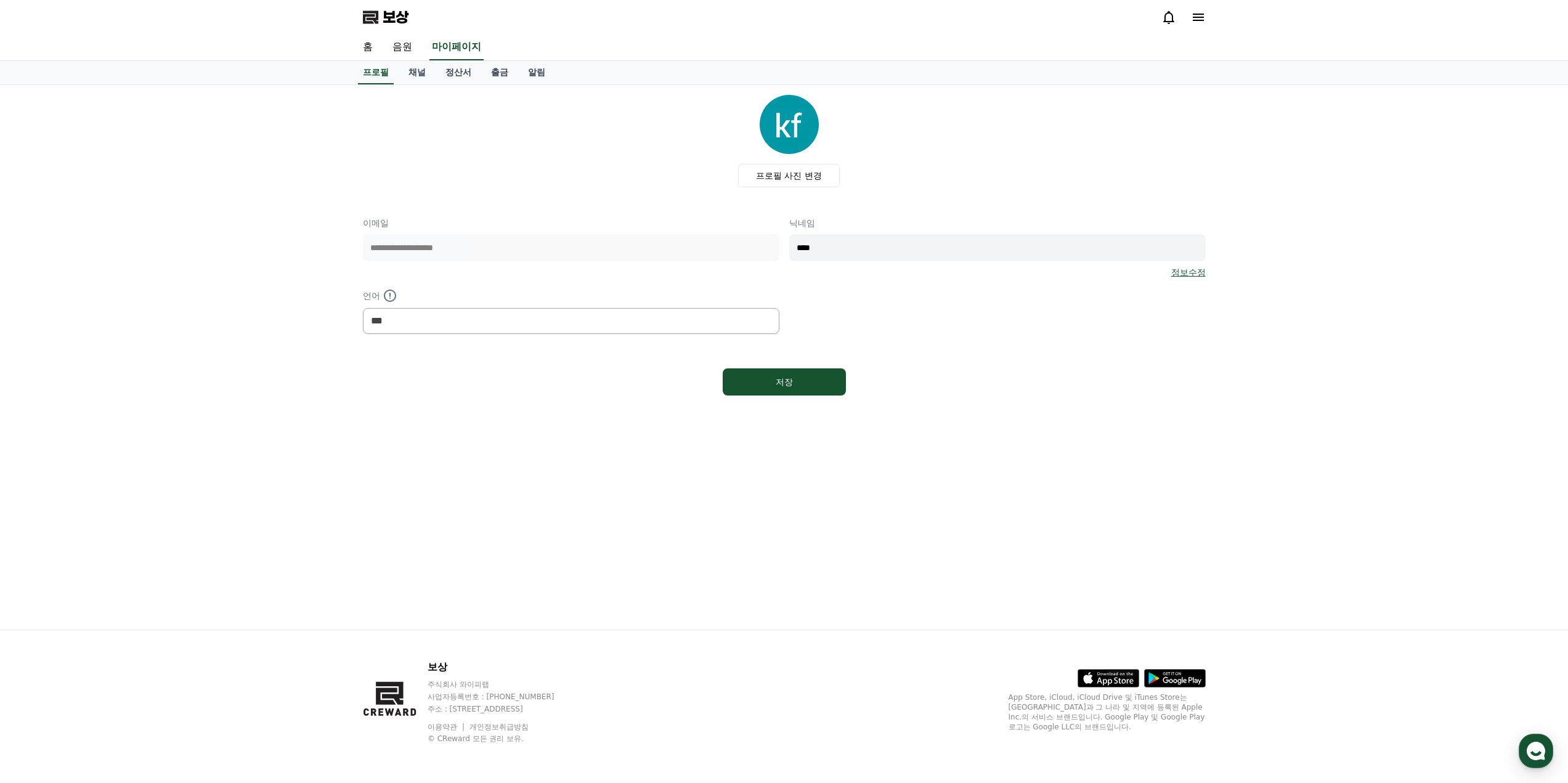
click at [350, 246] on div "**********" at bounding box center [784, 357] width 1568 height 545
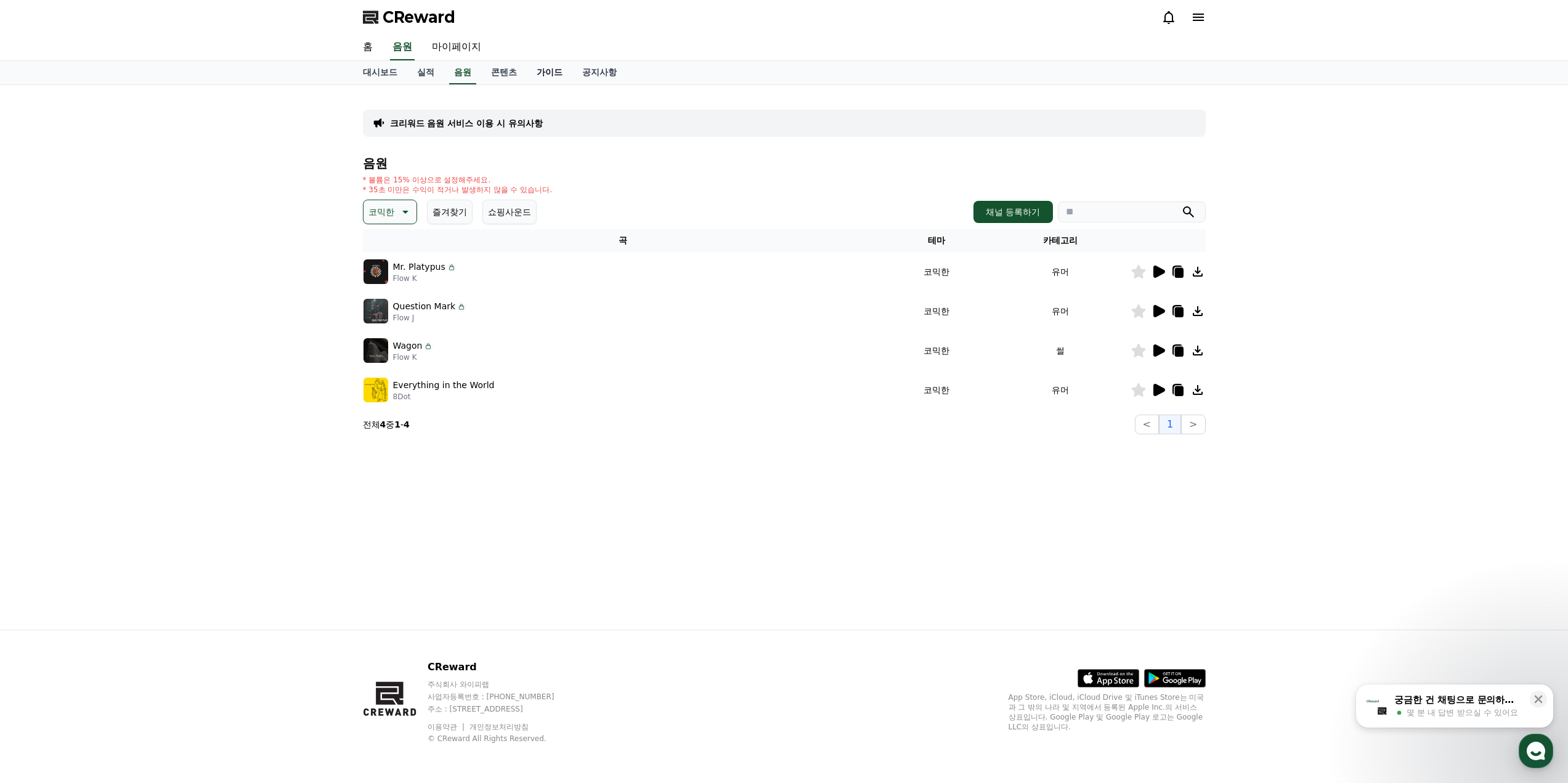
click at [551, 72] on link "가이드" at bounding box center [549, 73] width 46 height 23
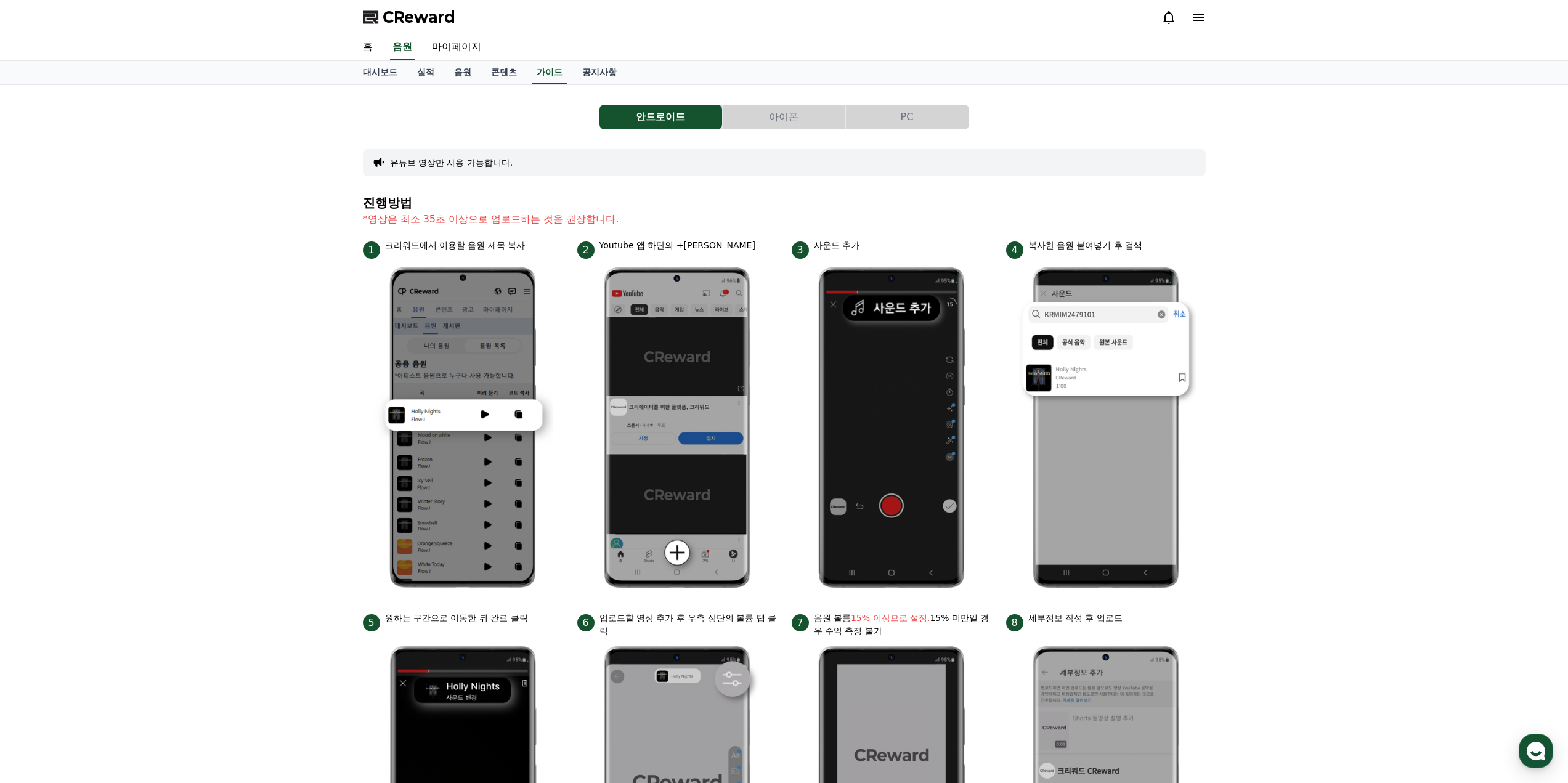
click at [894, 119] on button "PC" at bounding box center [907, 117] width 123 height 25
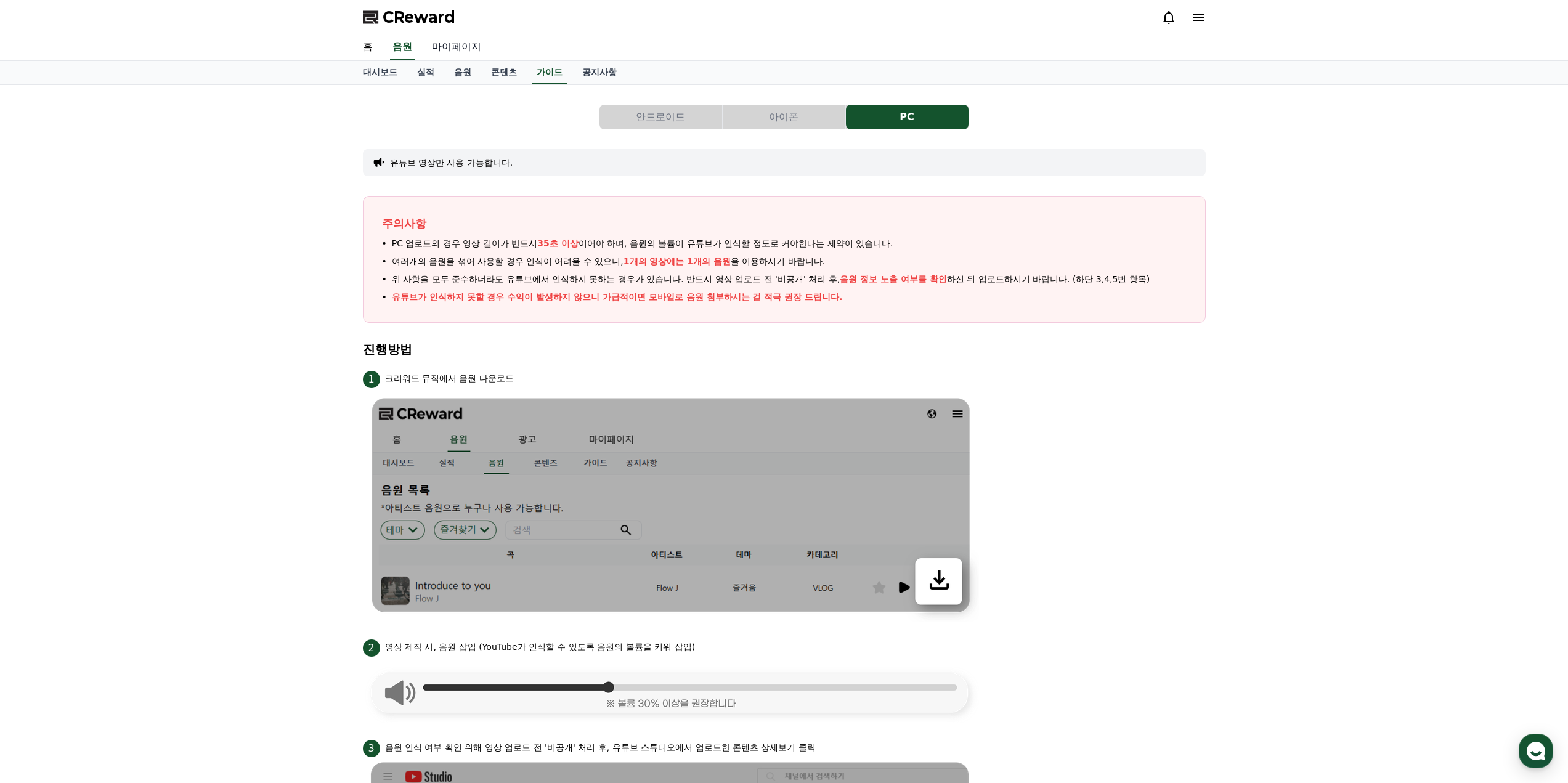
click at [462, 49] on link "마이페이지" at bounding box center [457, 47] width 69 height 26
select select "**********"
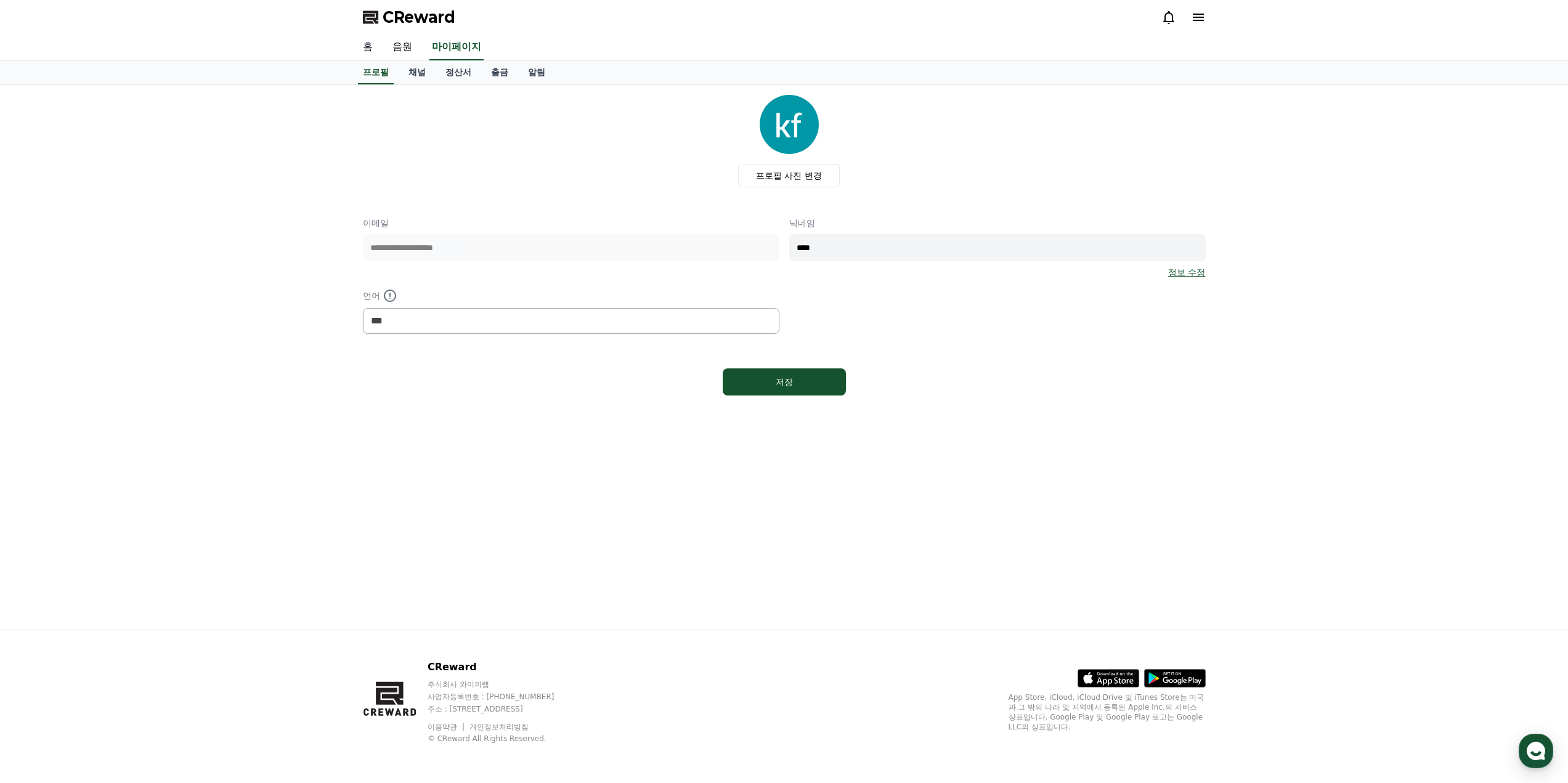
click at [367, 47] on link "홈" at bounding box center [368, 47] width 30 height 26
